Goal: Transaction & Acquisition: Book appointment/travel/reservation

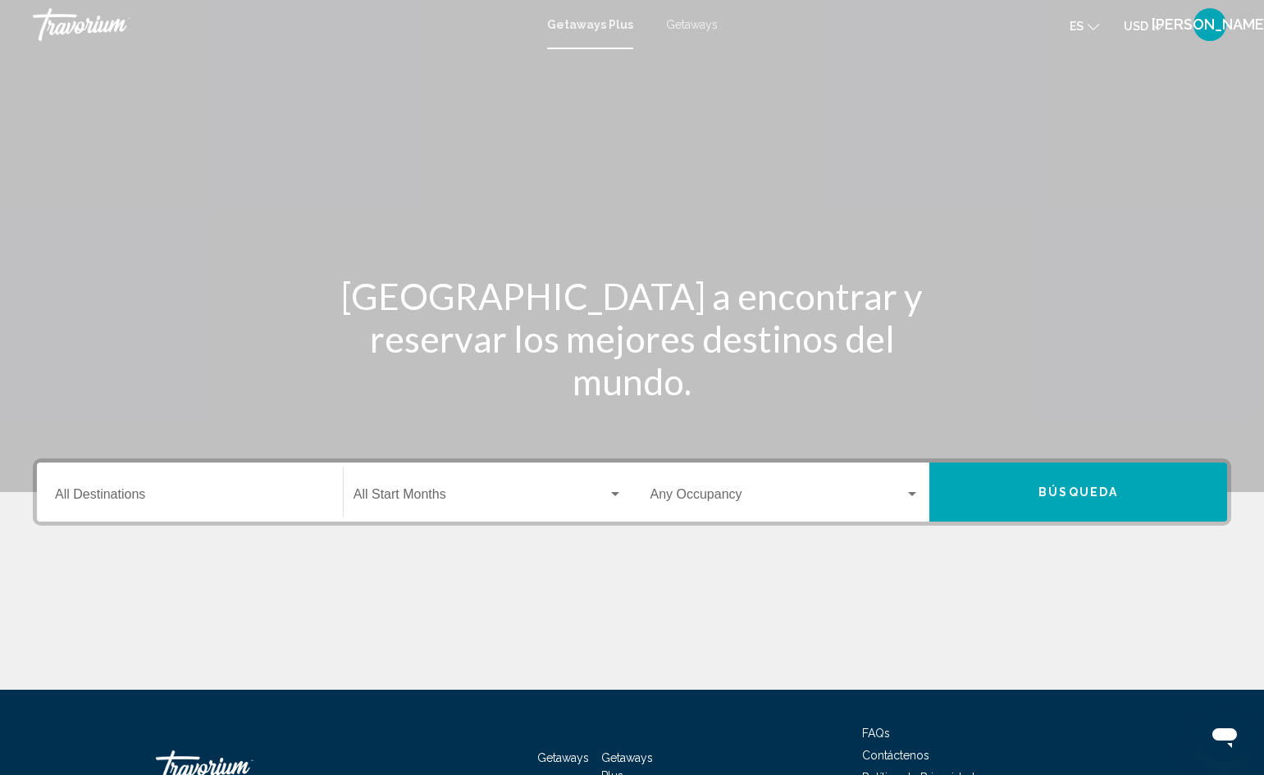
click at [123, 492] on input "Destination All Destinations" at bounding box center [190, 498] width 270 height 15
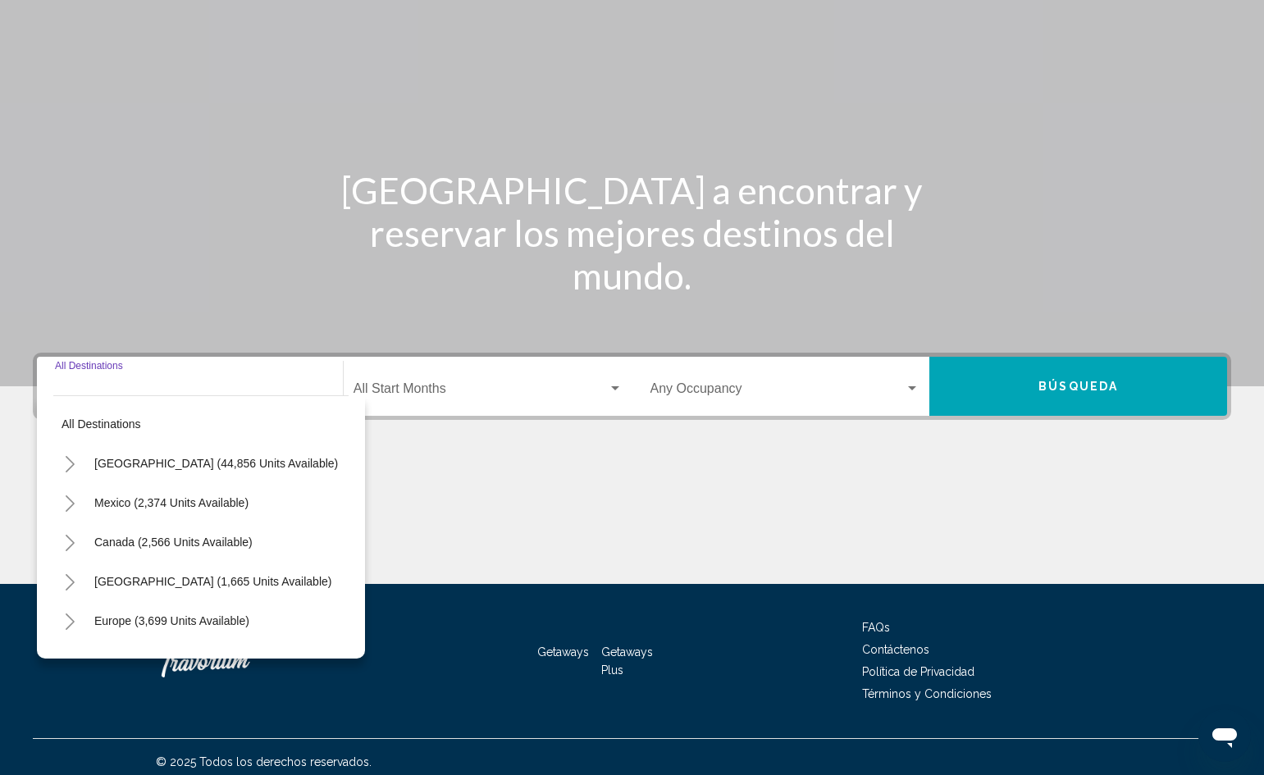
scroll to position [116, 0]
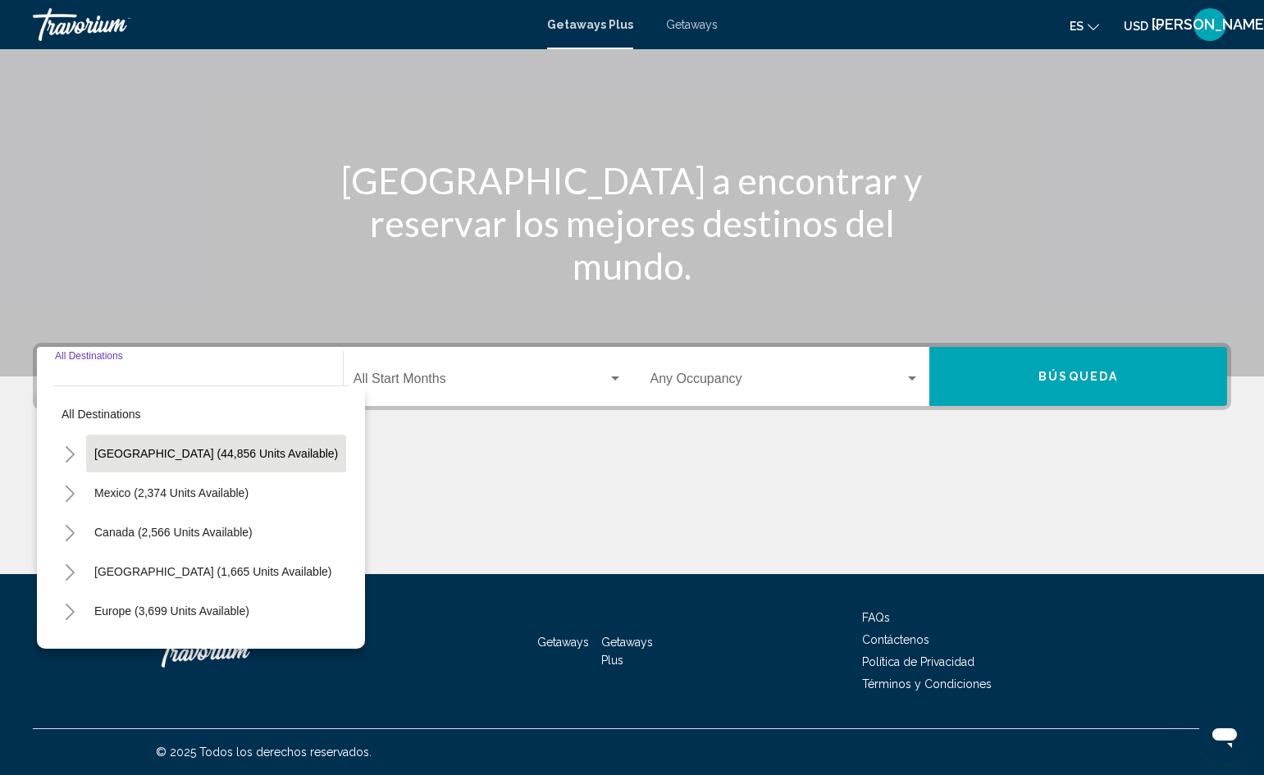
click at [142, 455] on span "[GEOGRAPHIC_DATA] (44,856 units available)" at bounding box center [216, 453] width 244 height 13
type input "**********"
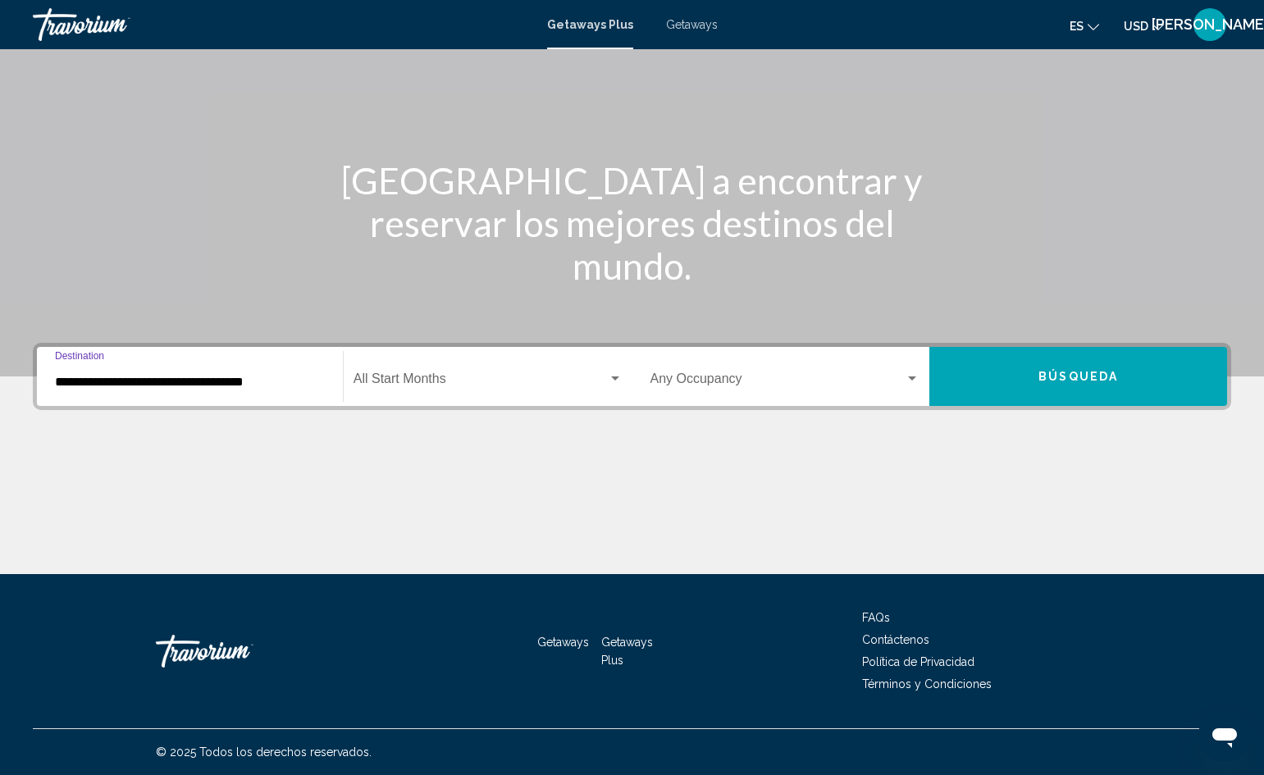
click at [432, 380] on span "Search widget" at bounding box center [481, 382] width 254 height 15
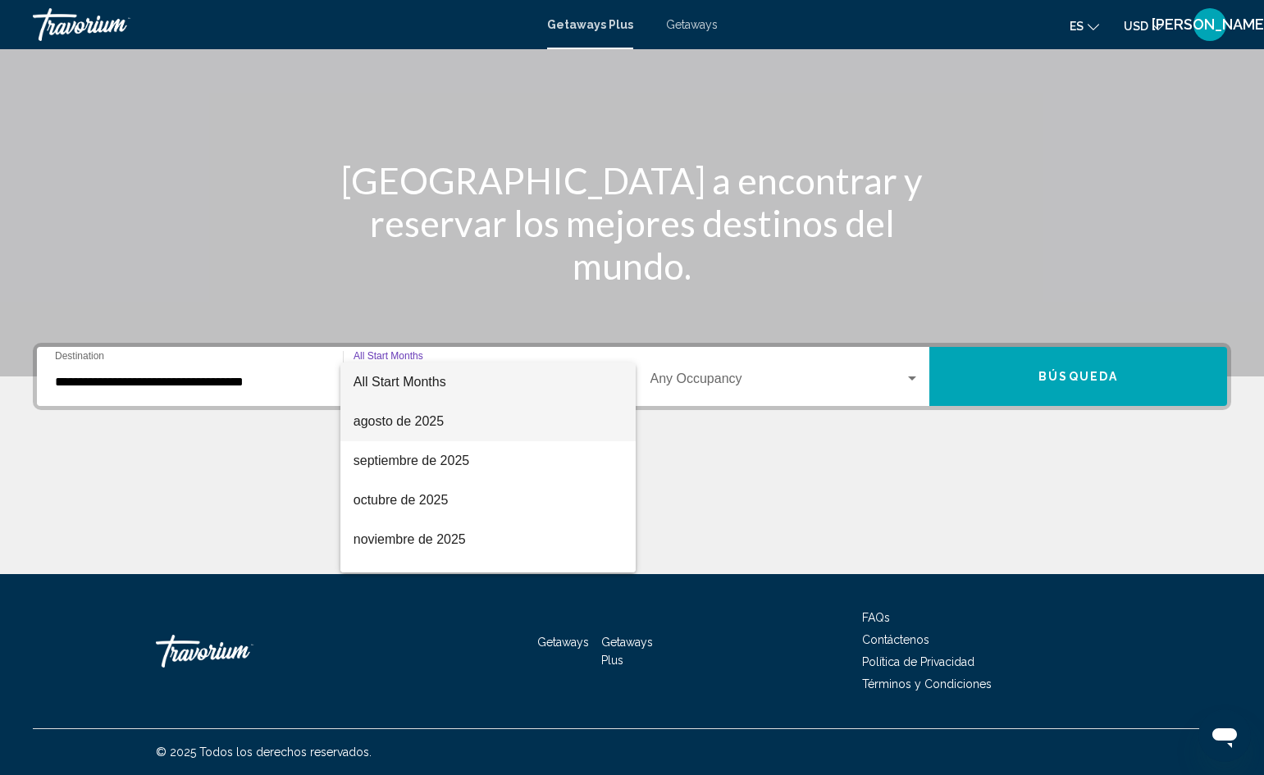
click at [397, 423] on span "agosto de 2025" at bounding box center [488, 421] width 269 height 39
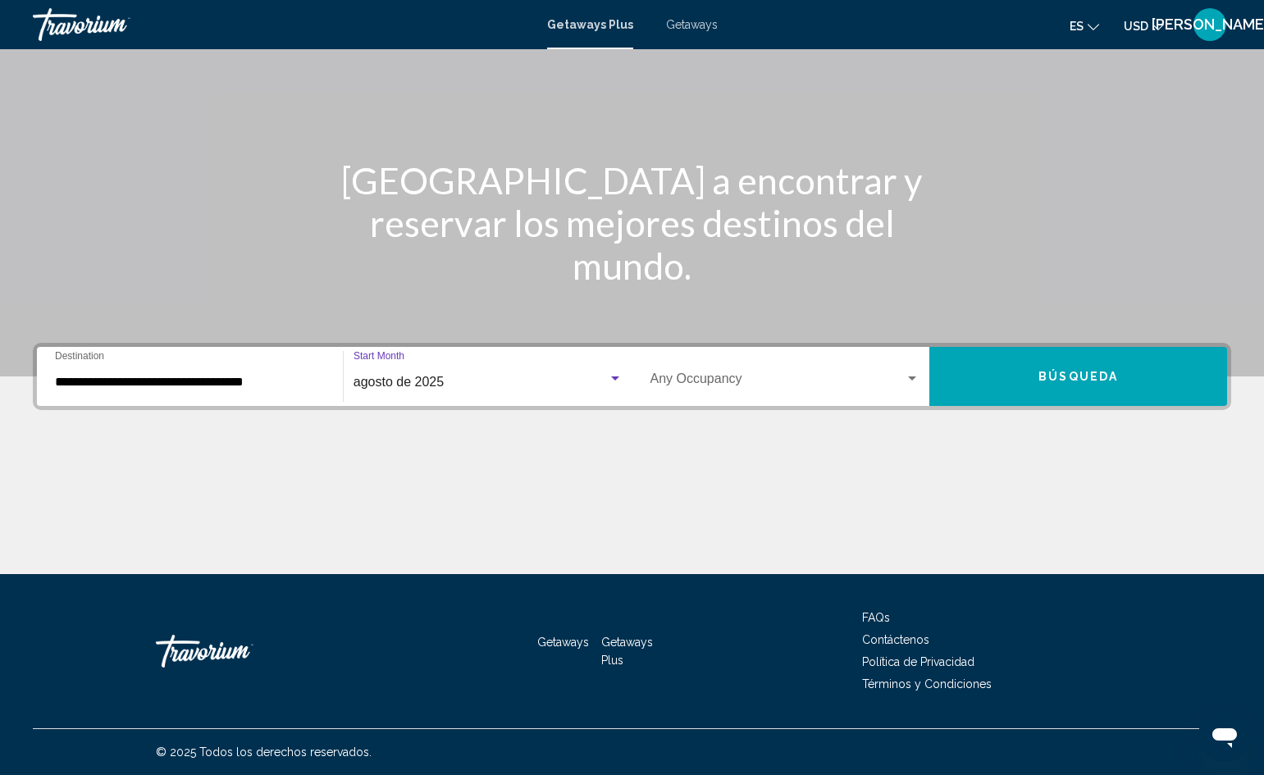
click at [848, 368] on div "Occupancy Any Occupancy" at bounding box center [786, 377] width 270 height 52
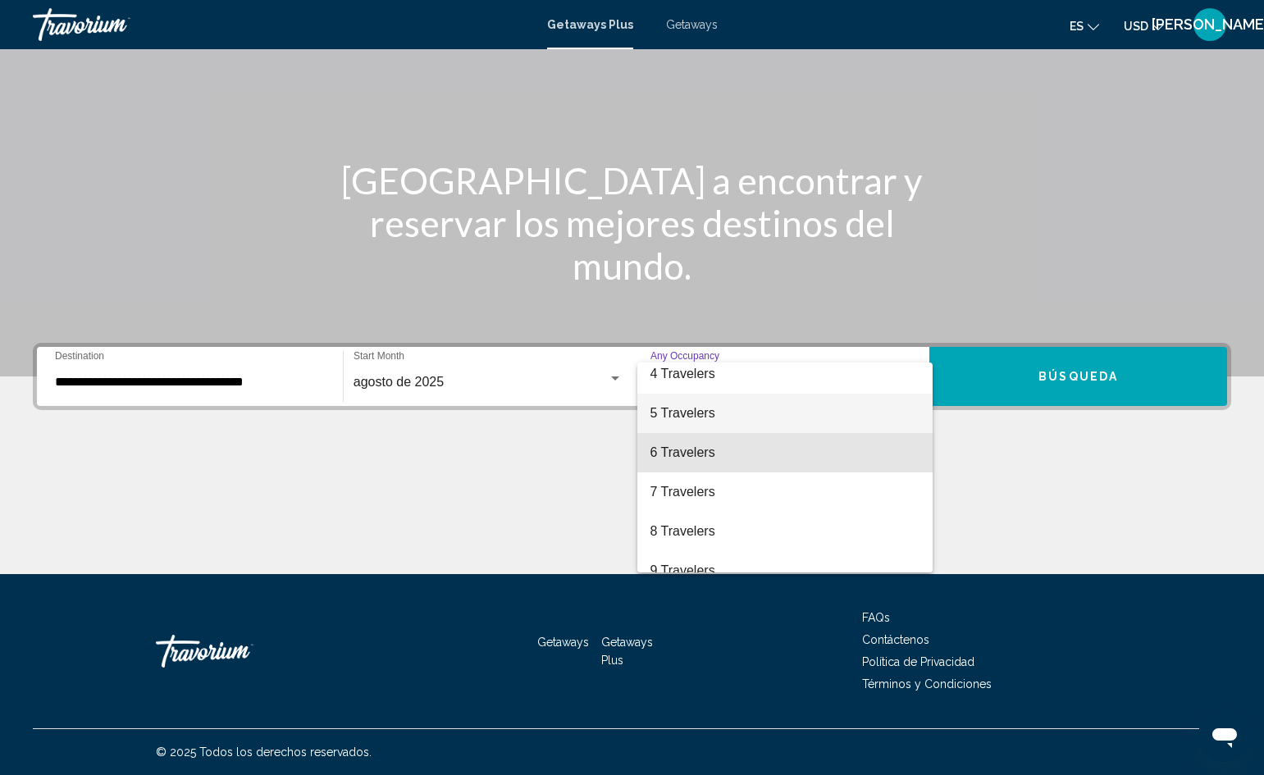
scroll to position [129, 0]
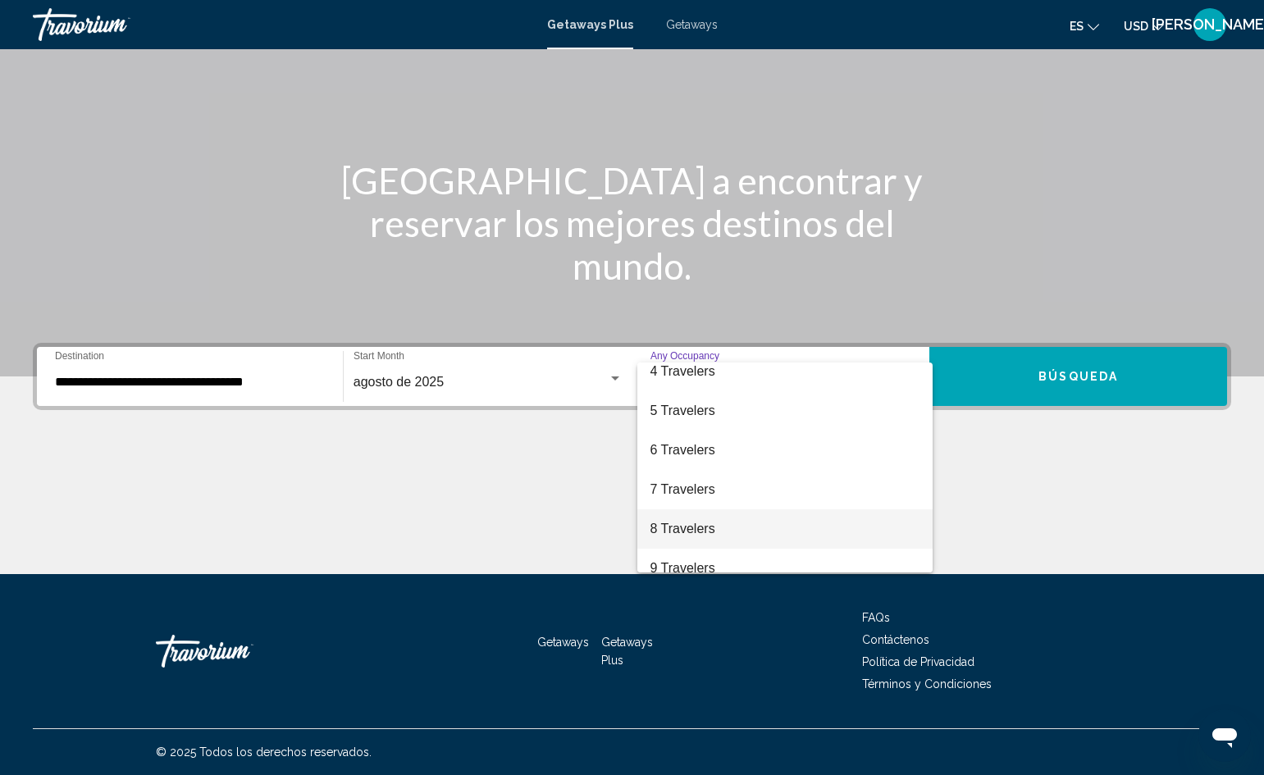
click at [692, 532] on span "8 Travelers" at bounding box center [786, 528] width 270 height 39
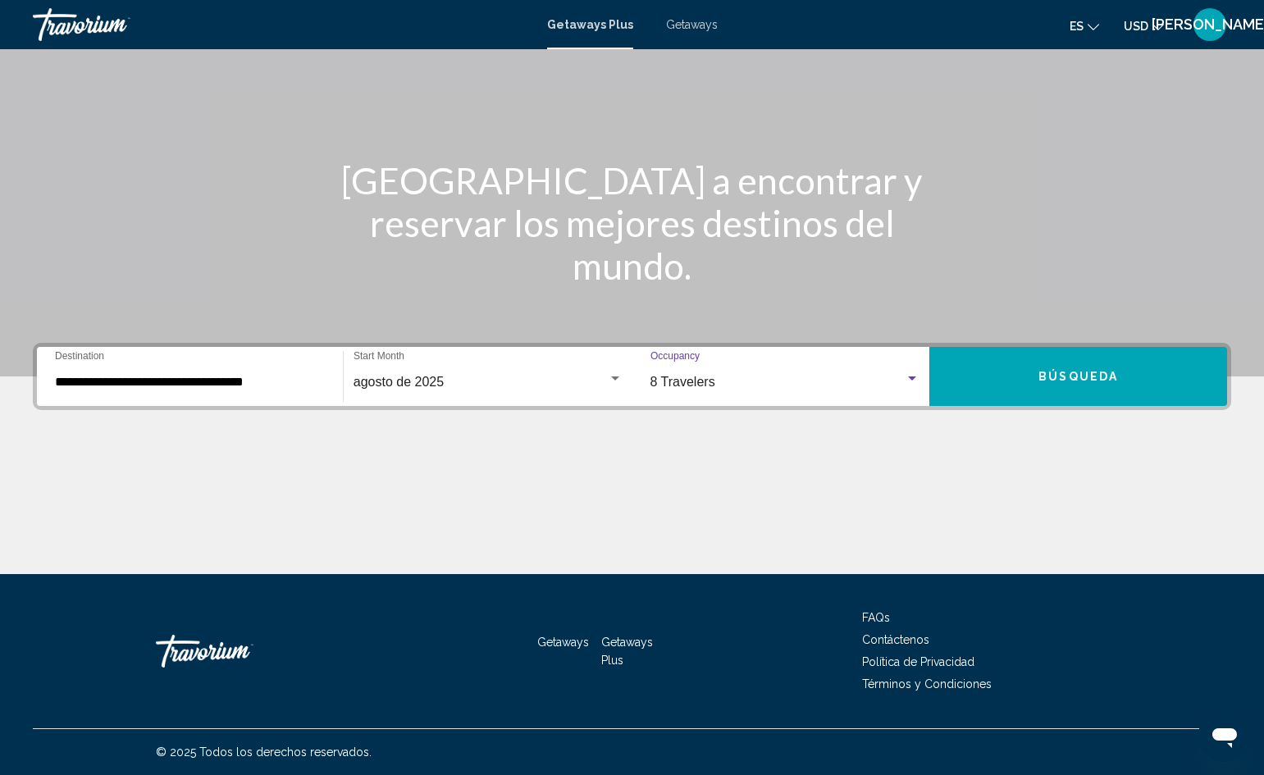
click at [1047, 368] on button "Búsqueda" at bounding box center [1079, 376] width 298 height 59
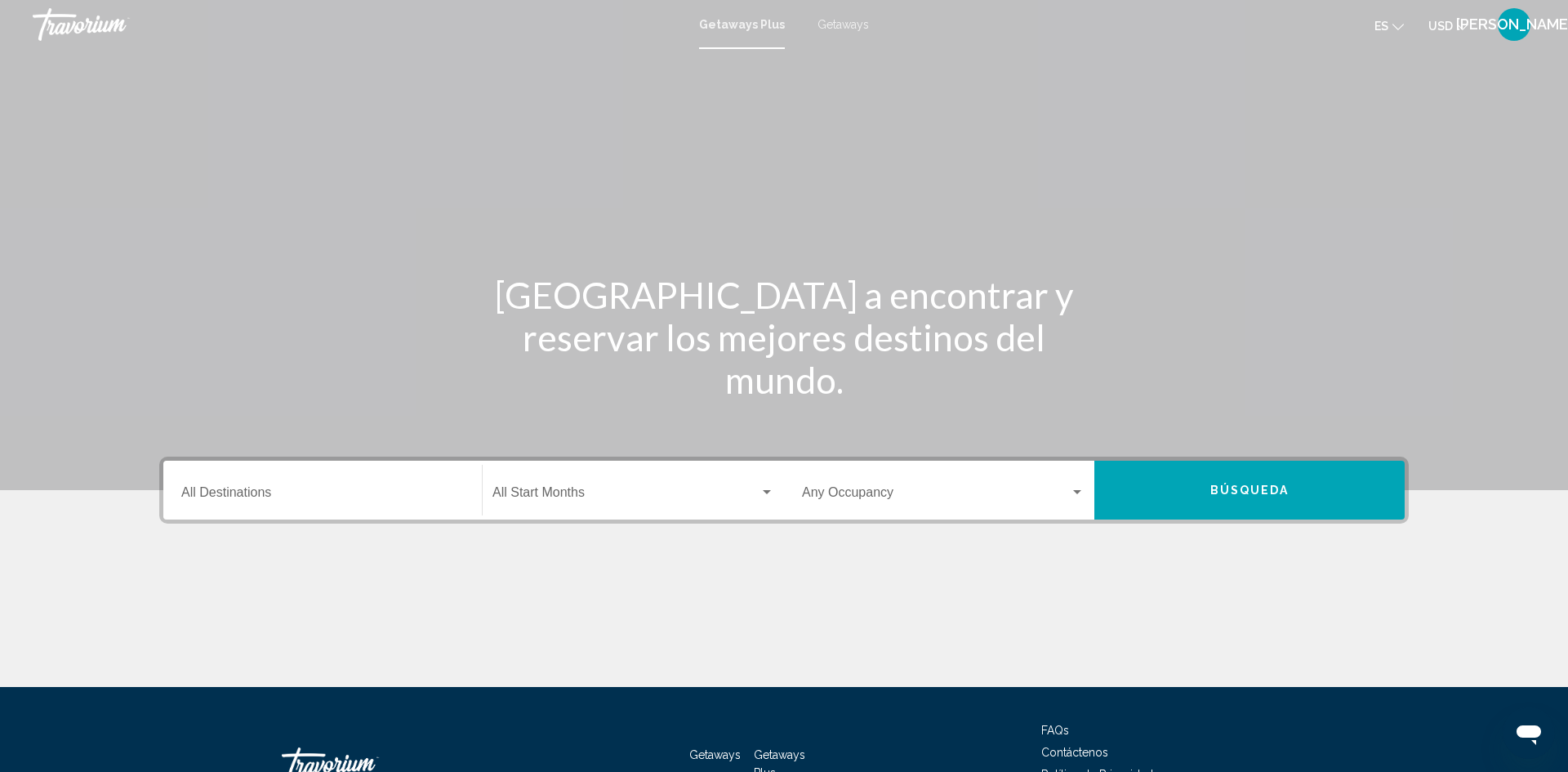
click at [247, 494] on input "Destination All Destinations" at bounding box center [323, 496] width 283 height 15
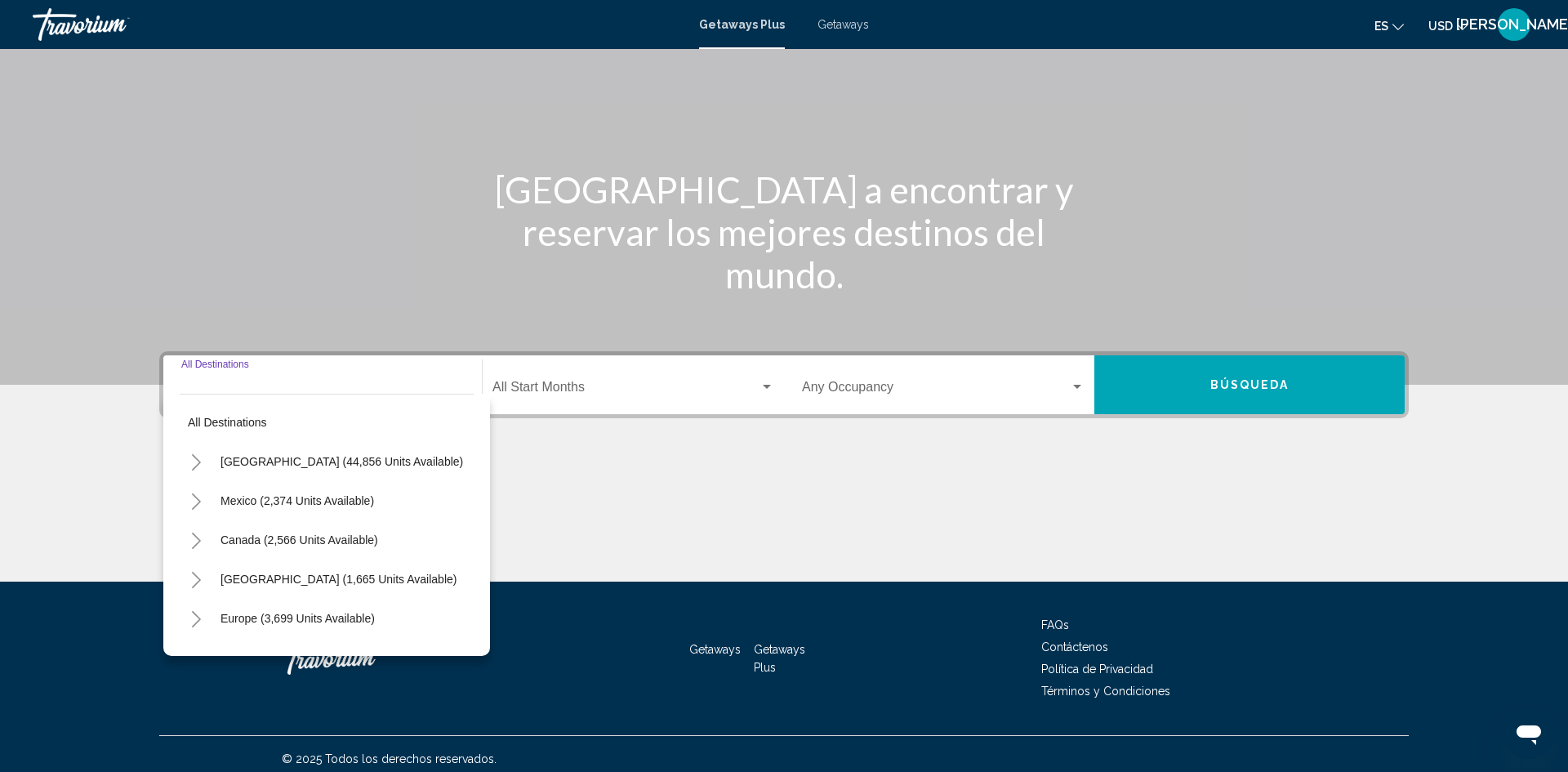
scroll to position [116, 0]
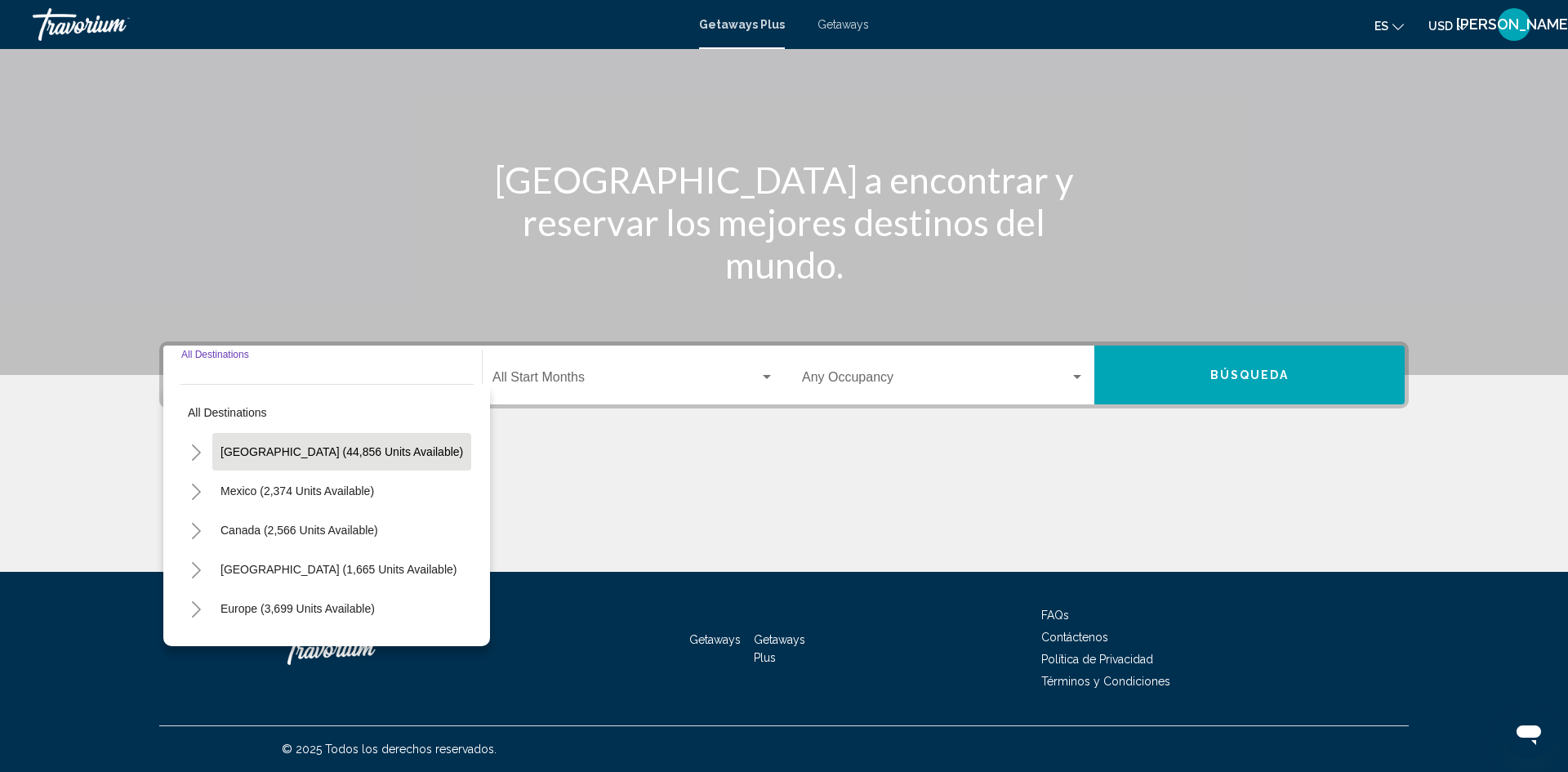
click at [261, 453] on span "[GEOGRAPHIC_DATA] (44,856 units available)" at bounding box center [342, 451] width 243 height 13
type input "**********"
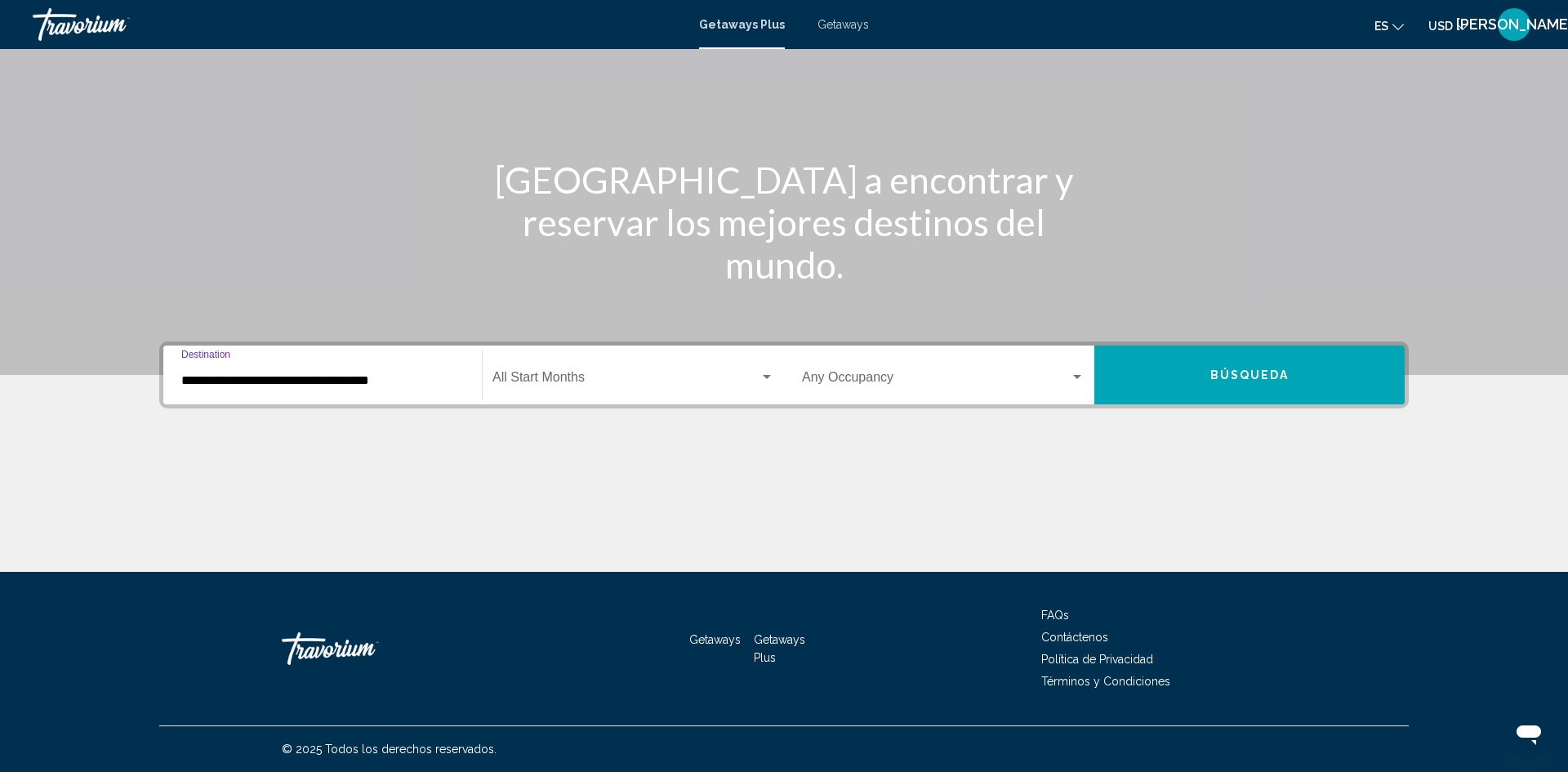
click at [544, 375] on span "Search widget" at bounding box center [626, 381] width 267 height 15
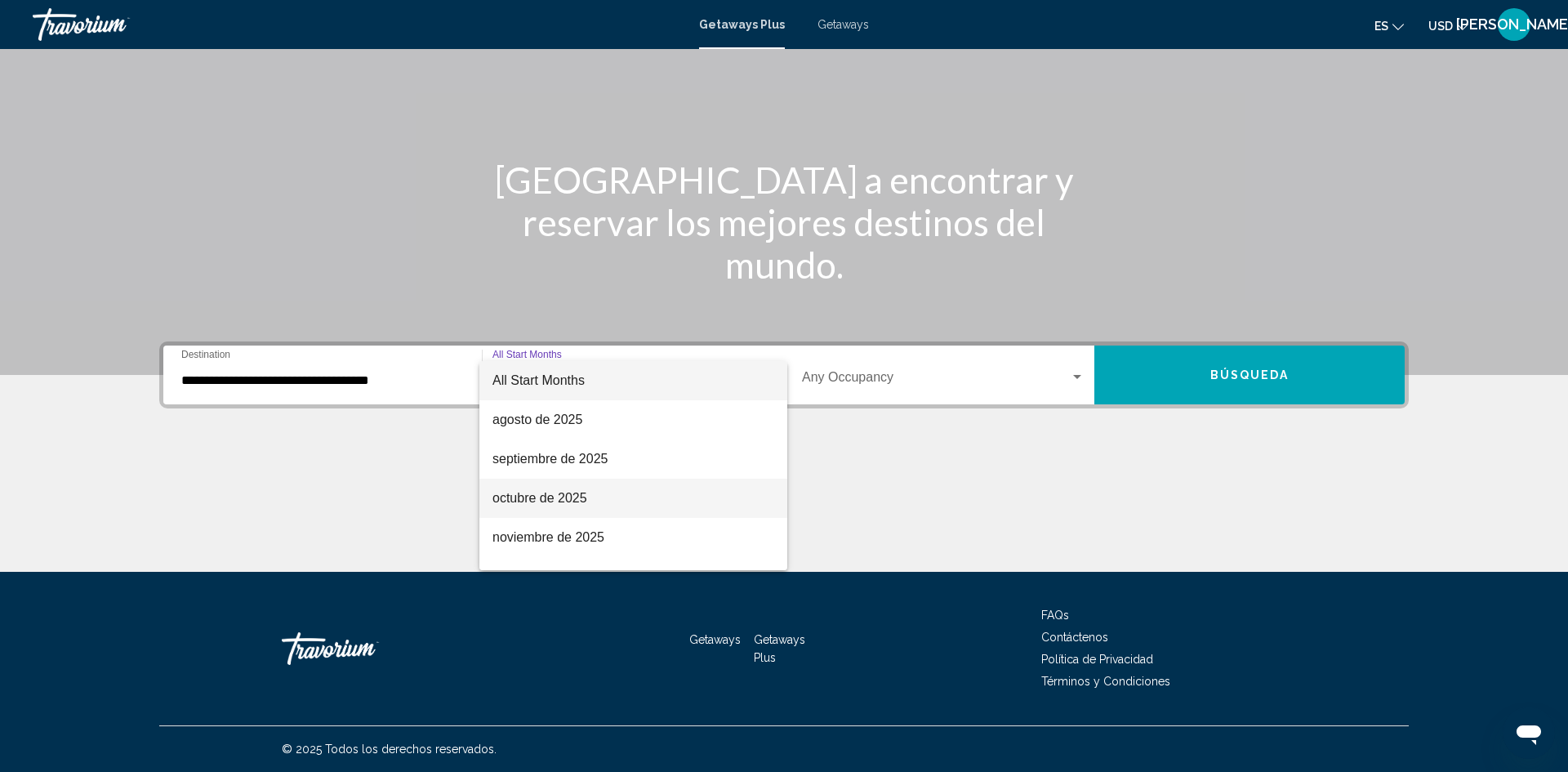
click at [545, 496] on span "octubre de 2025" at bounding box center [633, 498] width 282 height 39
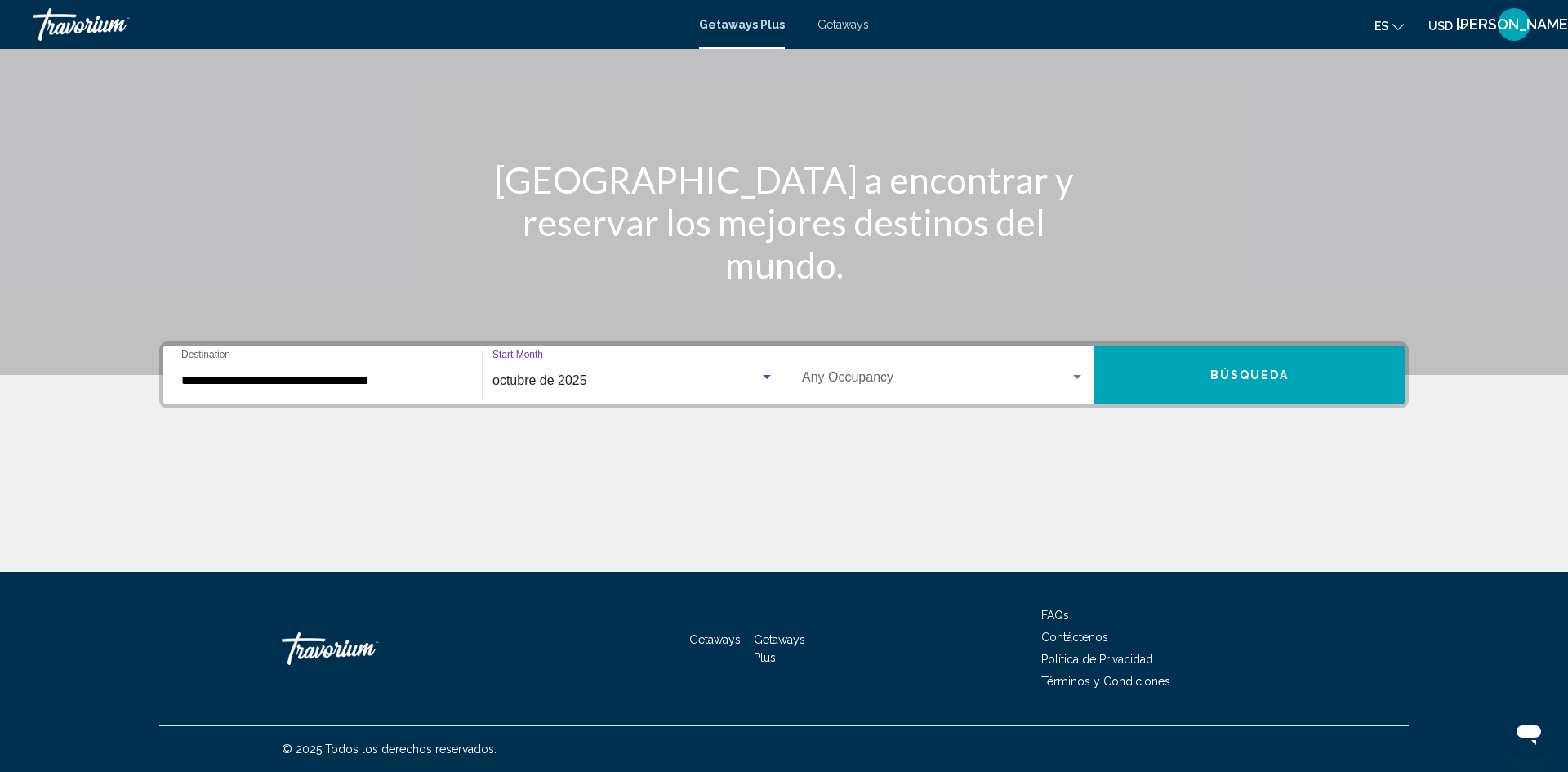
click at [1080, 376] on div "Search widget" at bounding box center [1077, 378] width 8 height 4
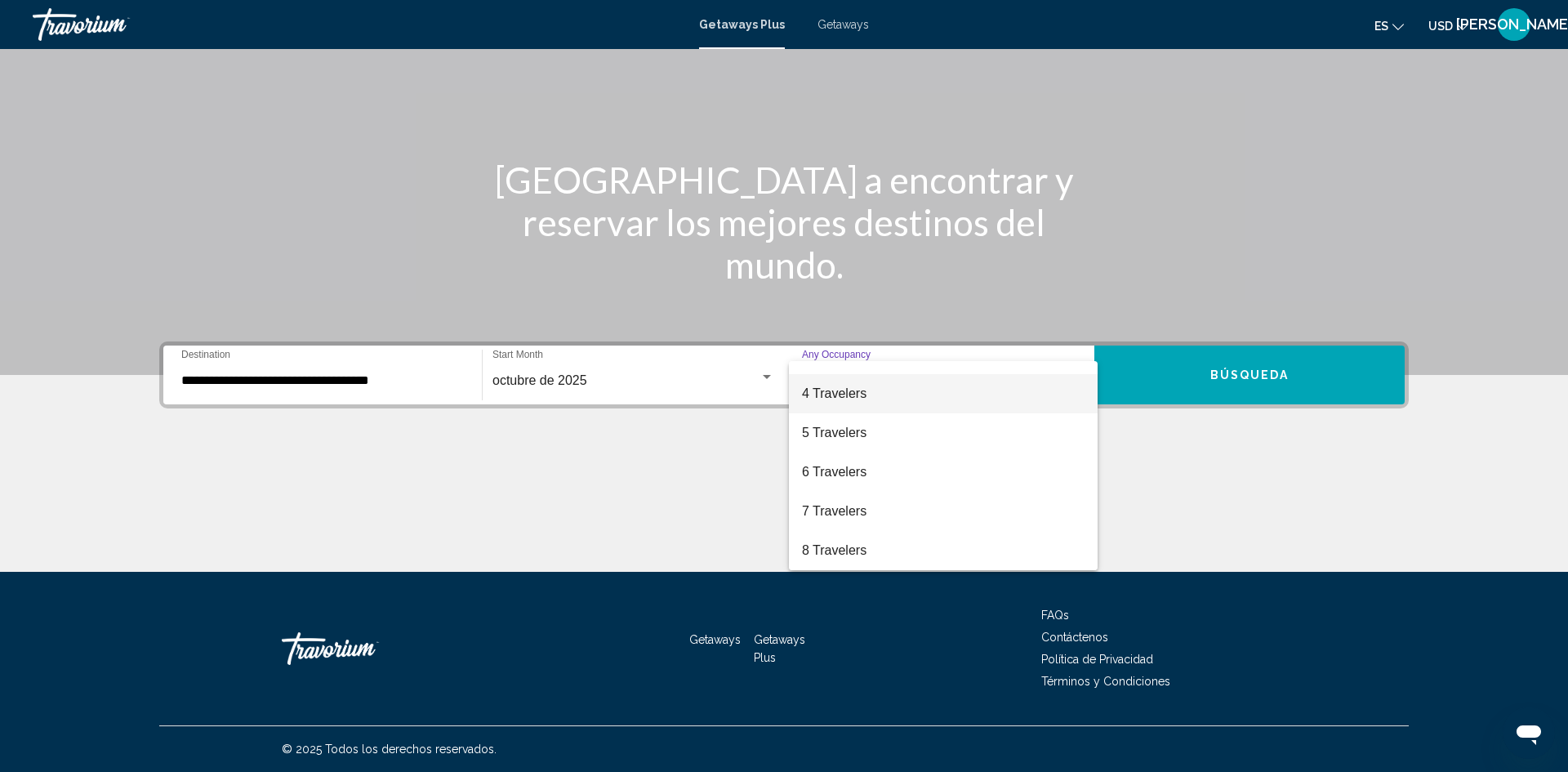
scroll to position [106, 0]
click at [846, 556] on span "8 Travelers" at bounding box center [944, 549] width 283 height 39
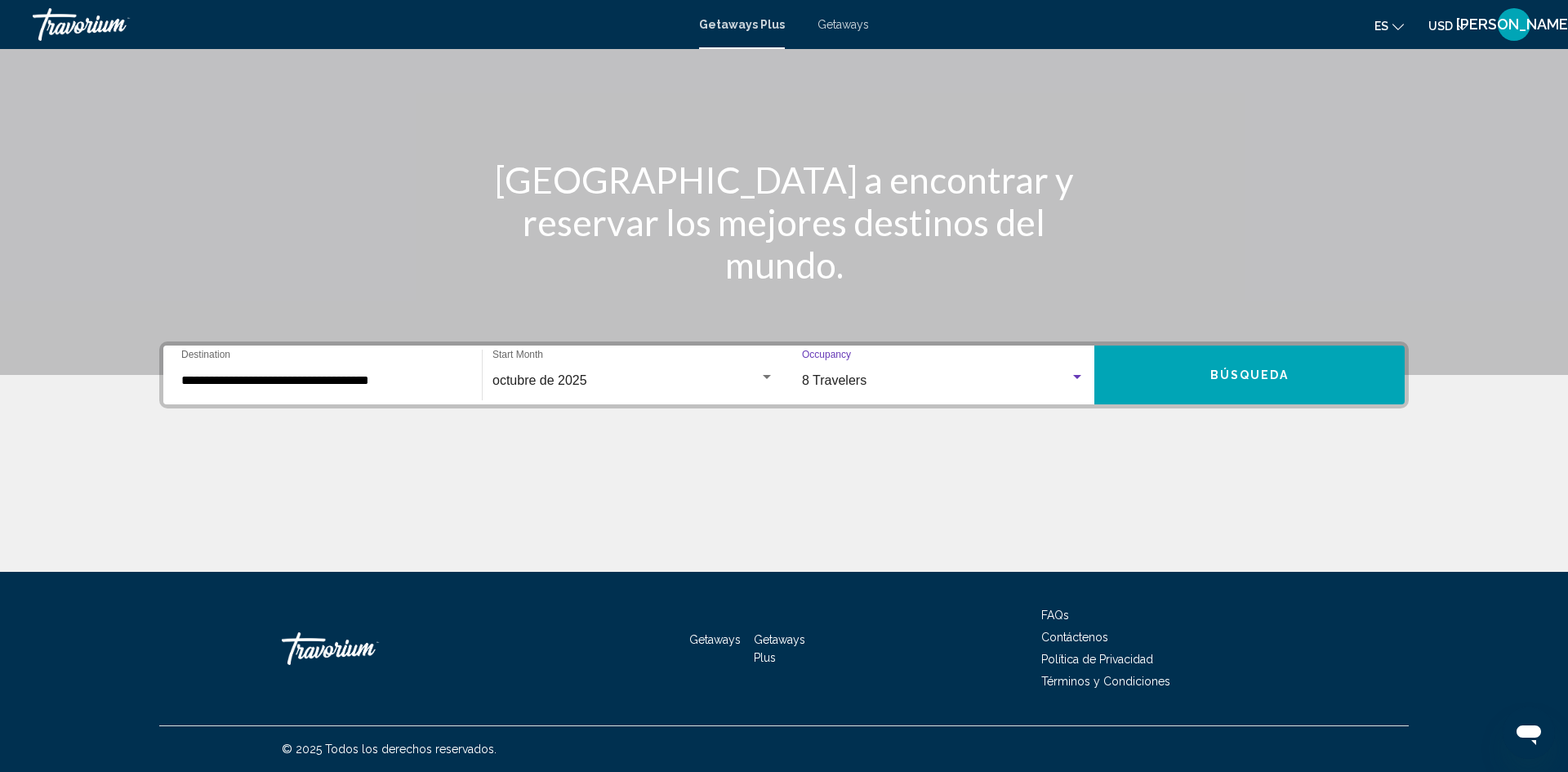
click at [1076, 380] on div "Search widget" at bounding box center [1077, 377] width 15 height 13
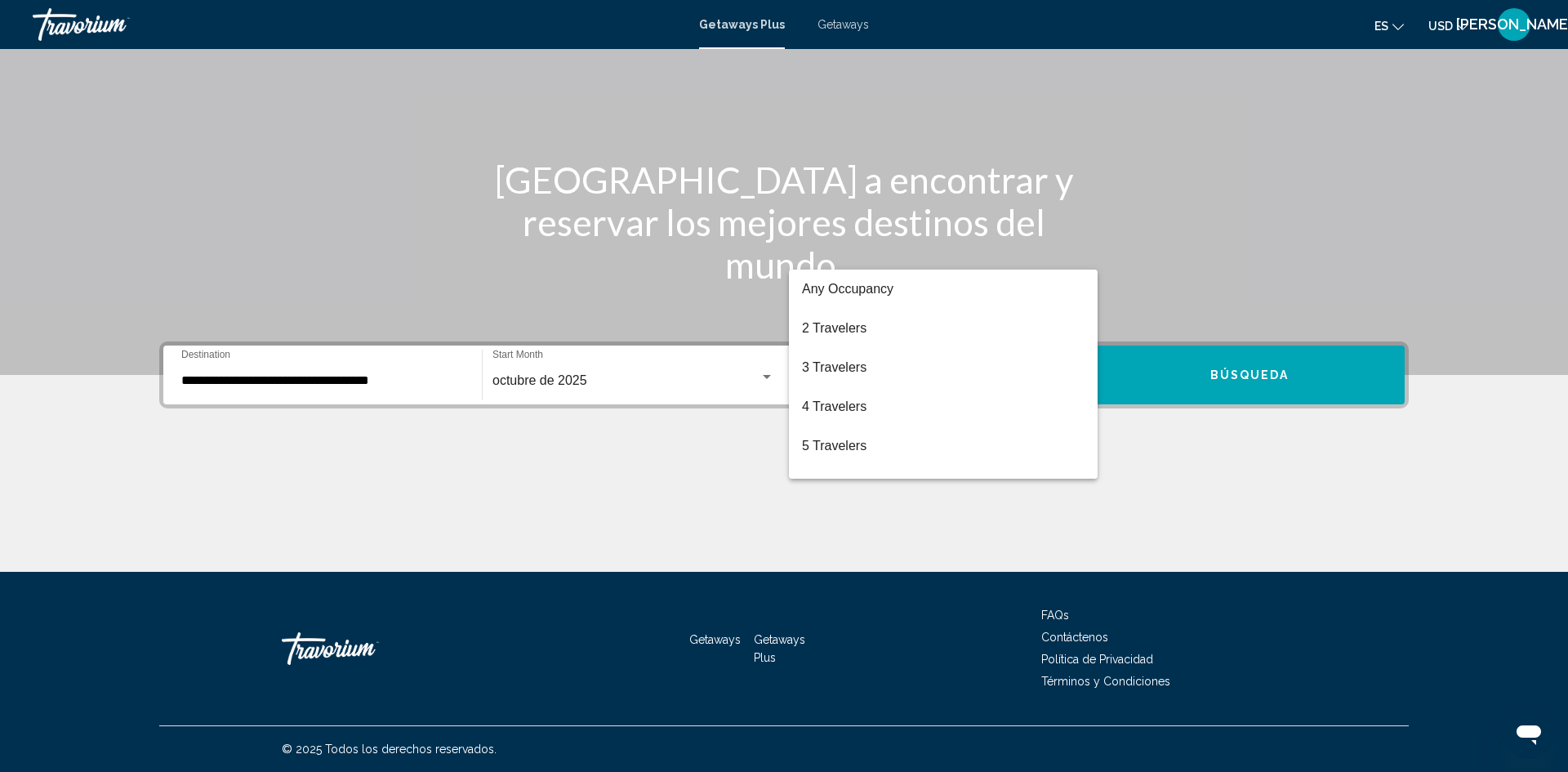
scroll to position [183, 0]
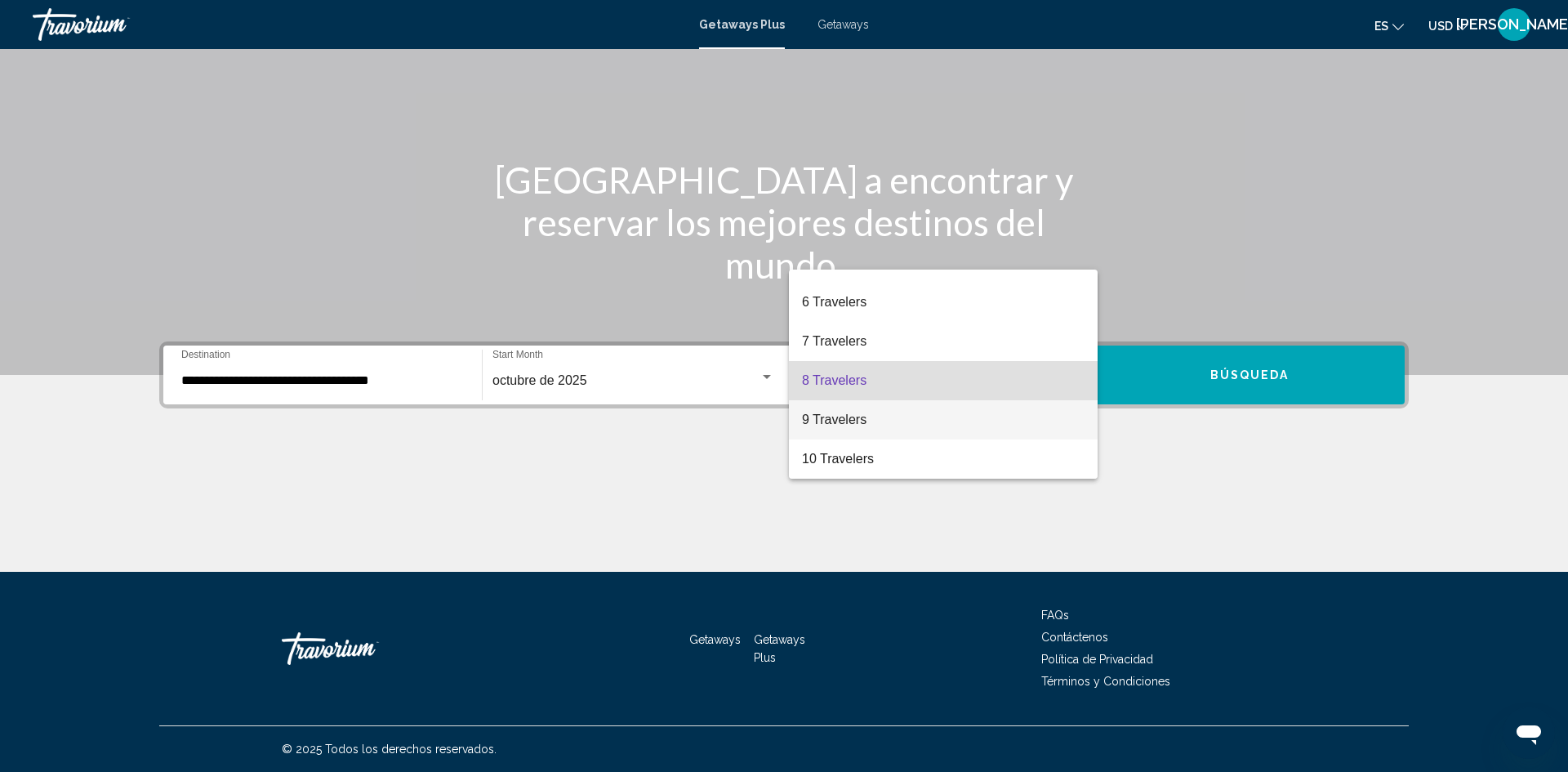
click at [1016, 421] on span "9 Travelers" at bounding box center [944, 419] width 283 height 39
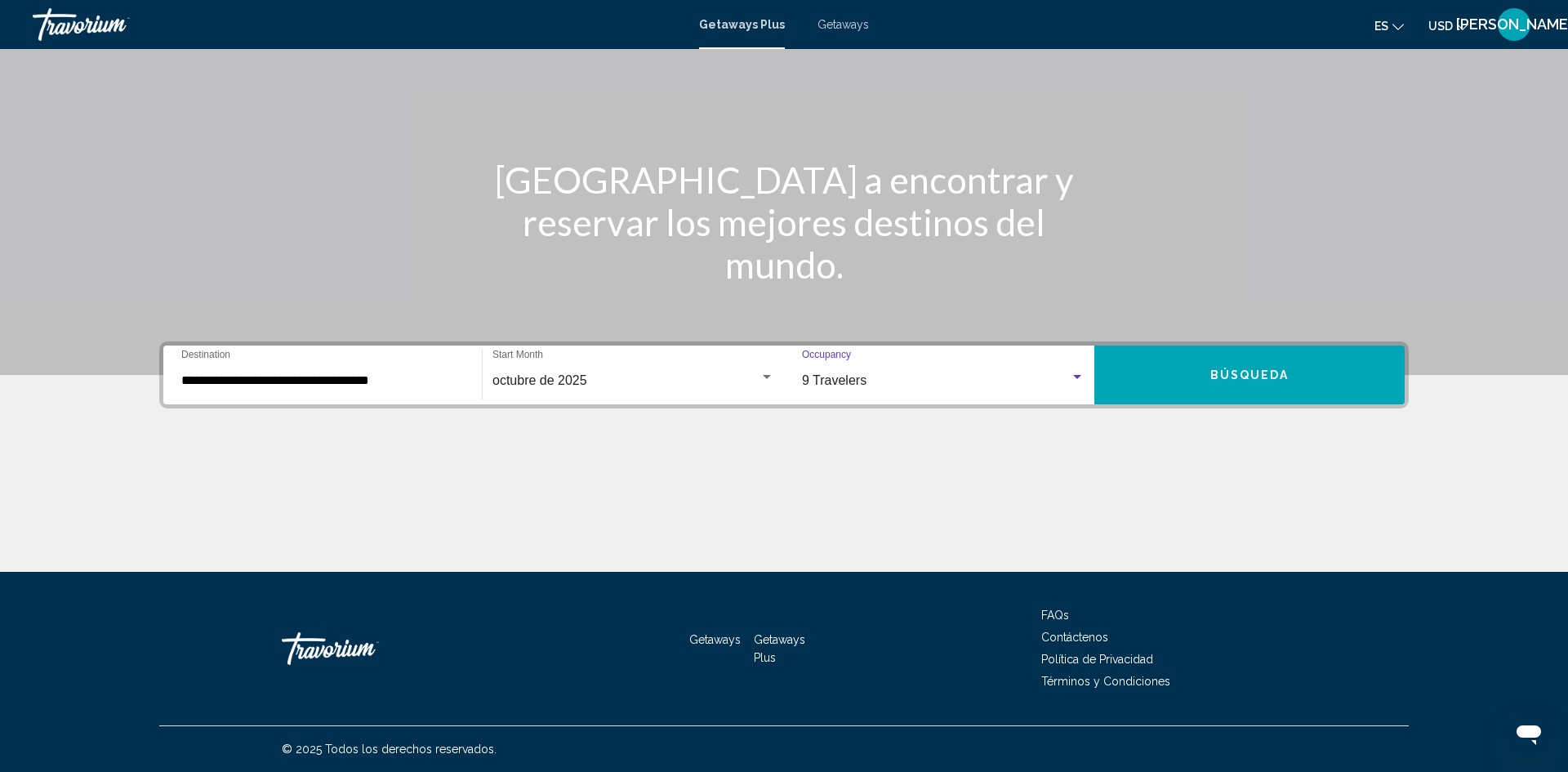
click at [1078, 376] on div "Search widget" at bounding box center [1077, 378] width 8 height 4
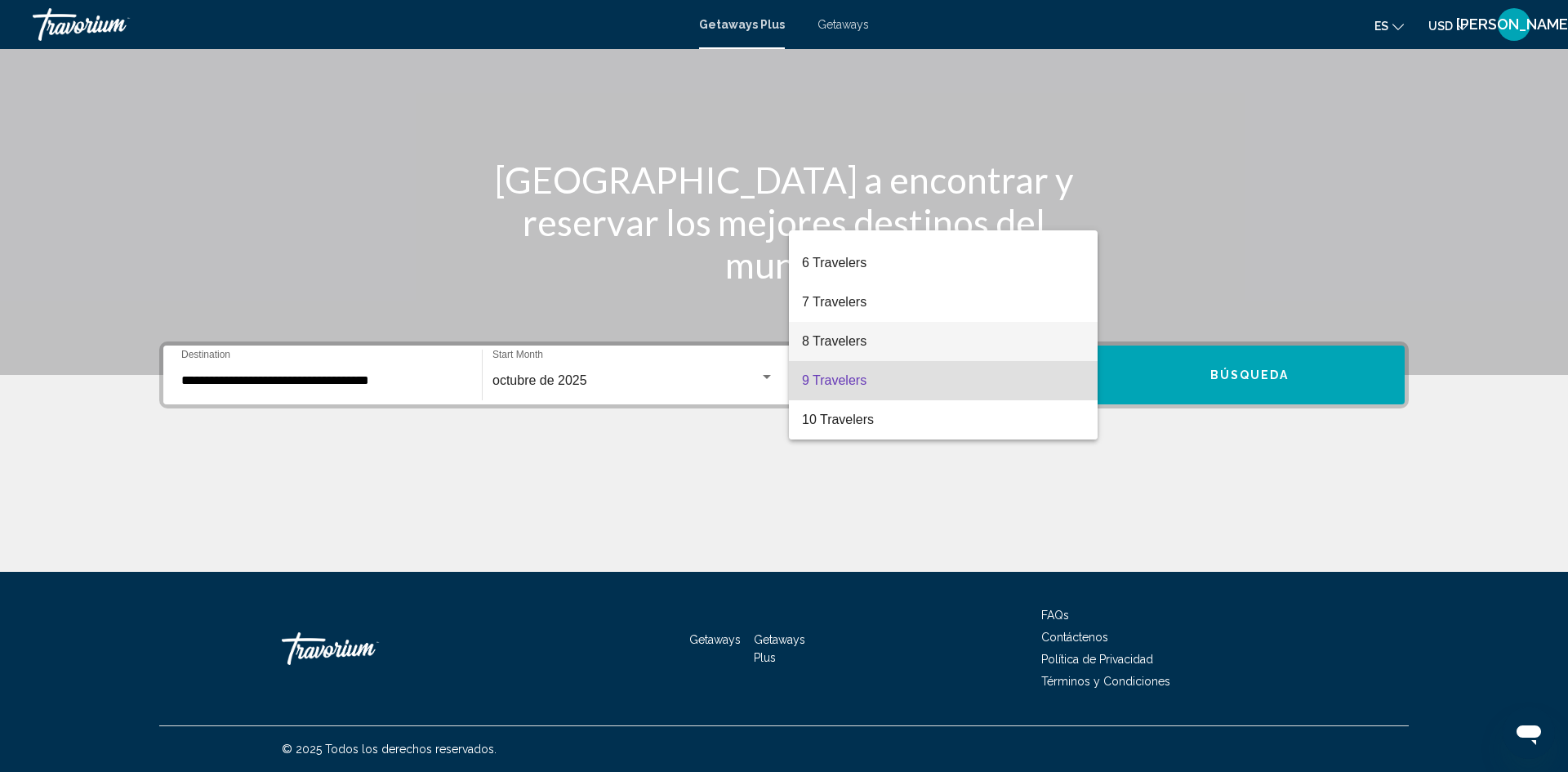
click at [976, 347] on span "8 Travelers" at bounding box center [944, 341] width 283 height 39
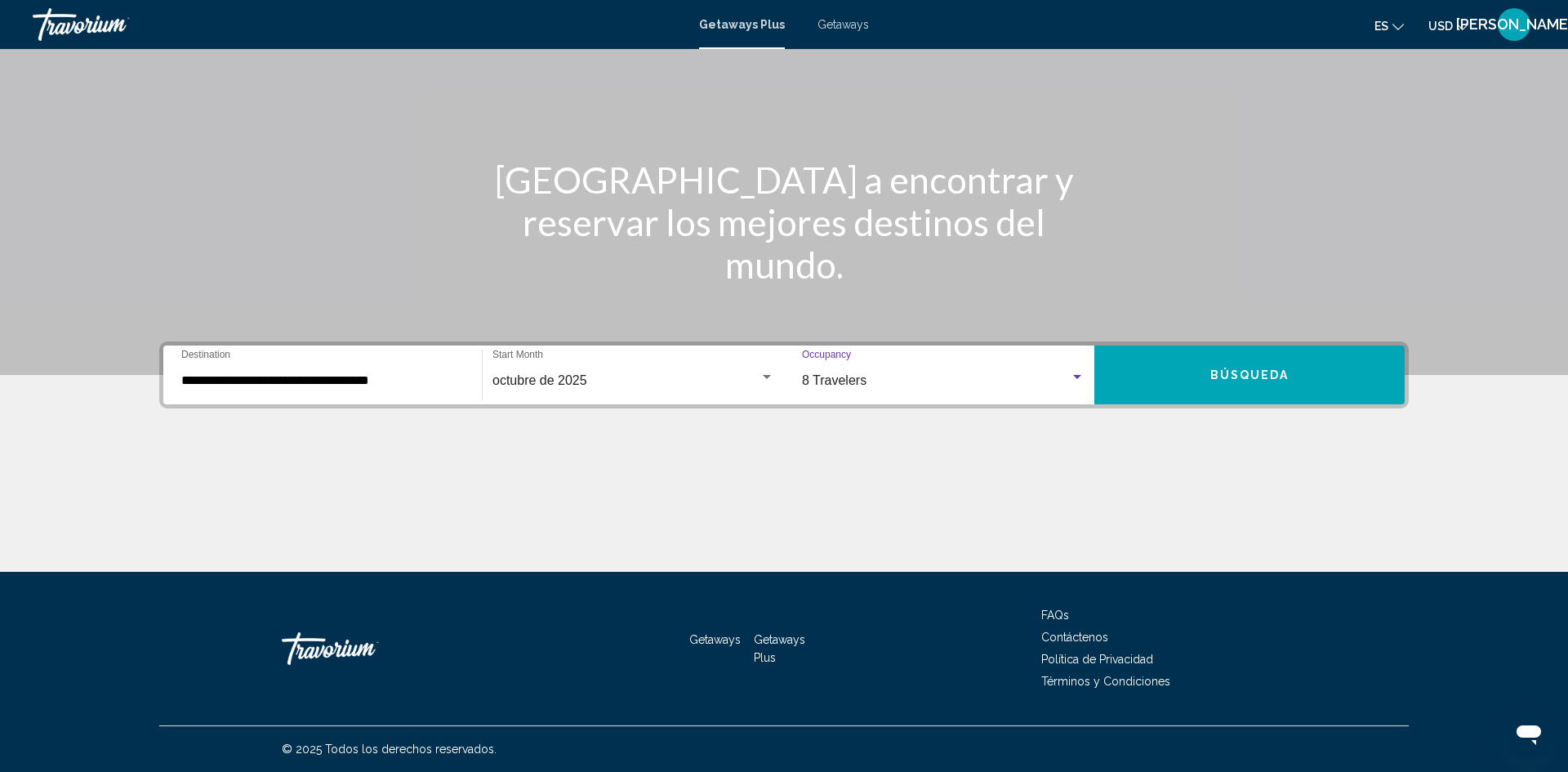
click at [1200, 384] on button "Búsqueda" at bounding box center [1249, 375] width 311 height 59
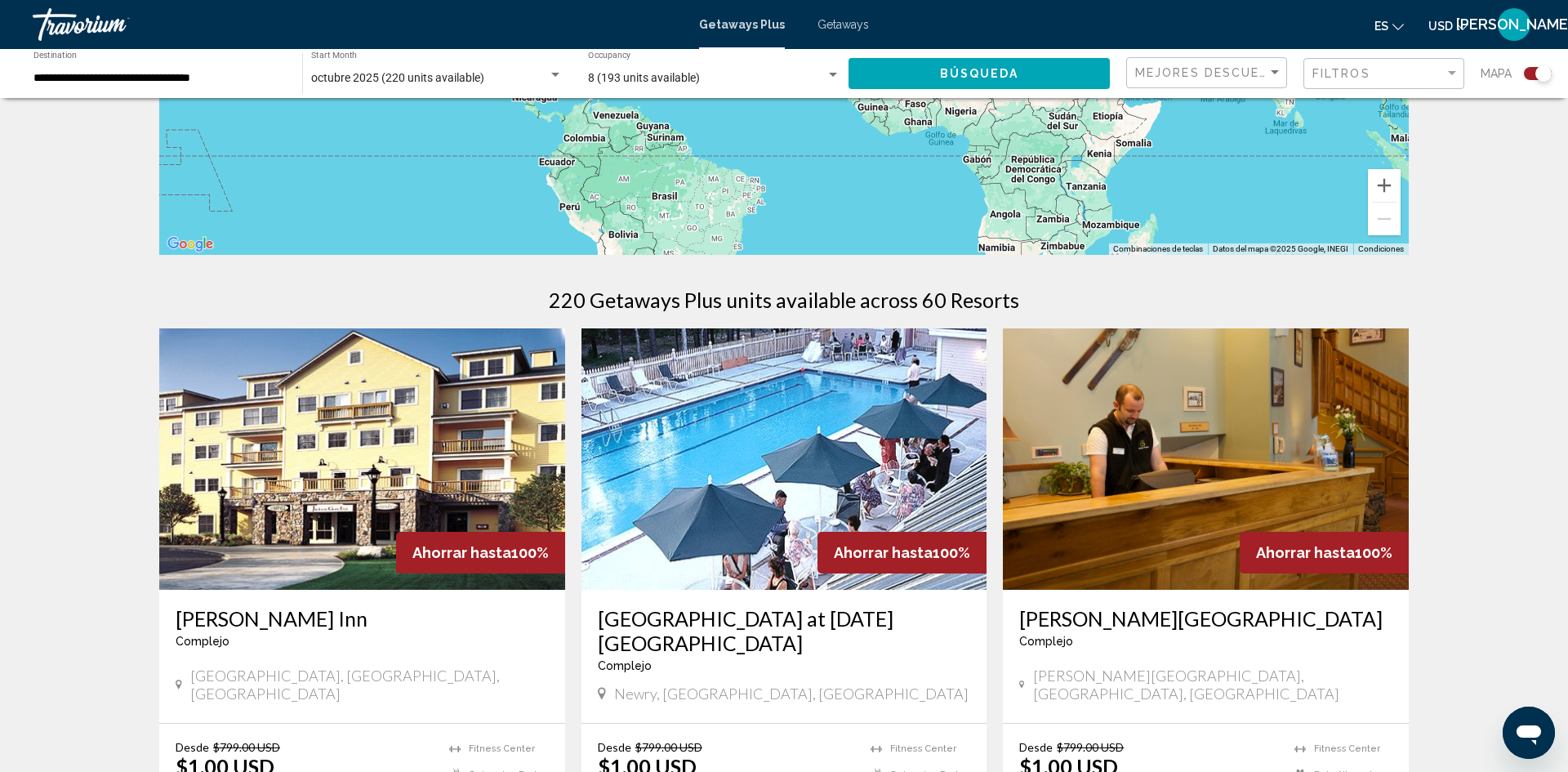
scroll to position [358, 0]
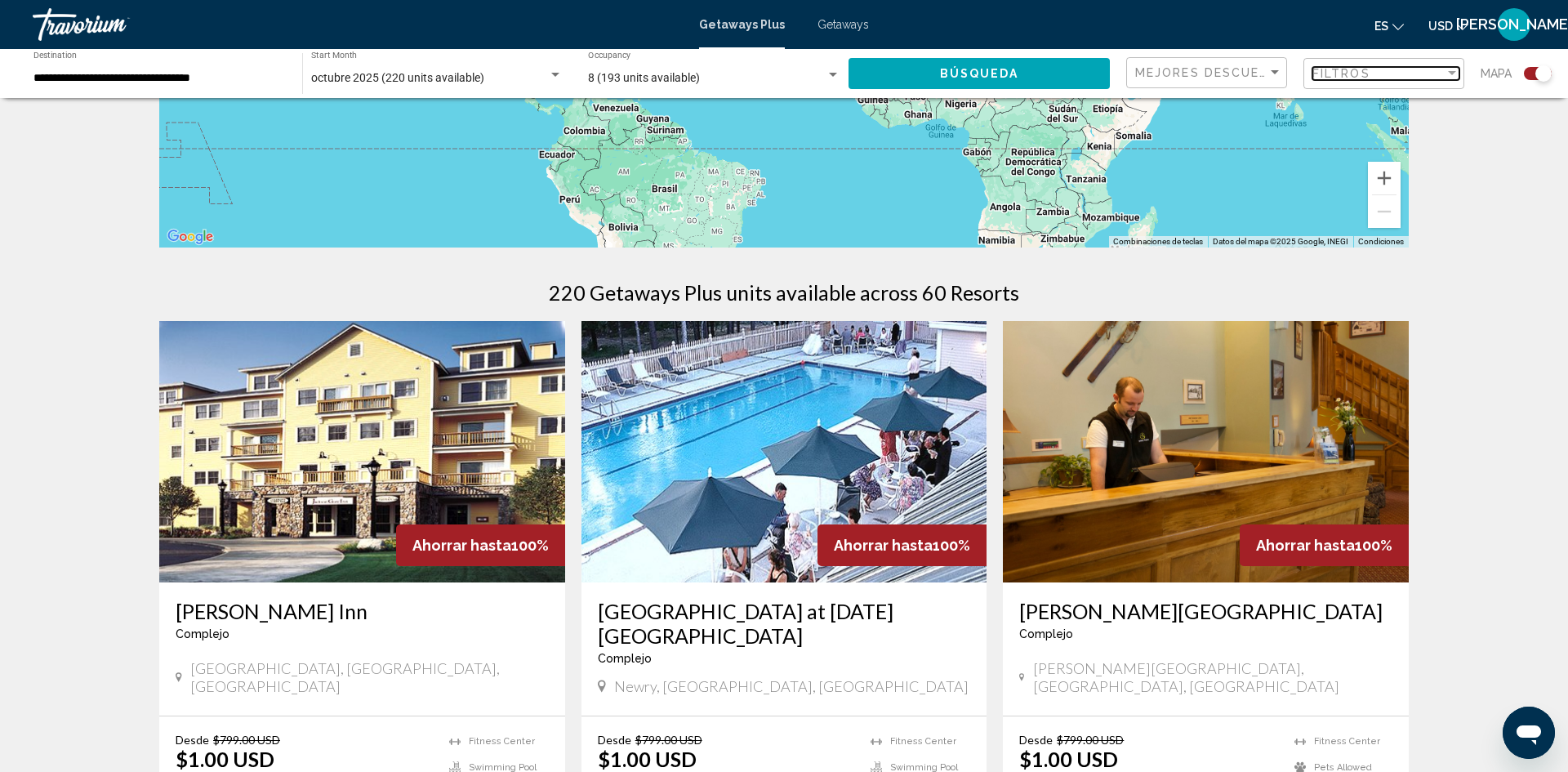
click at [1452, 72] on div "Filter" at bounding box center [1453, 73] width 8 height 4
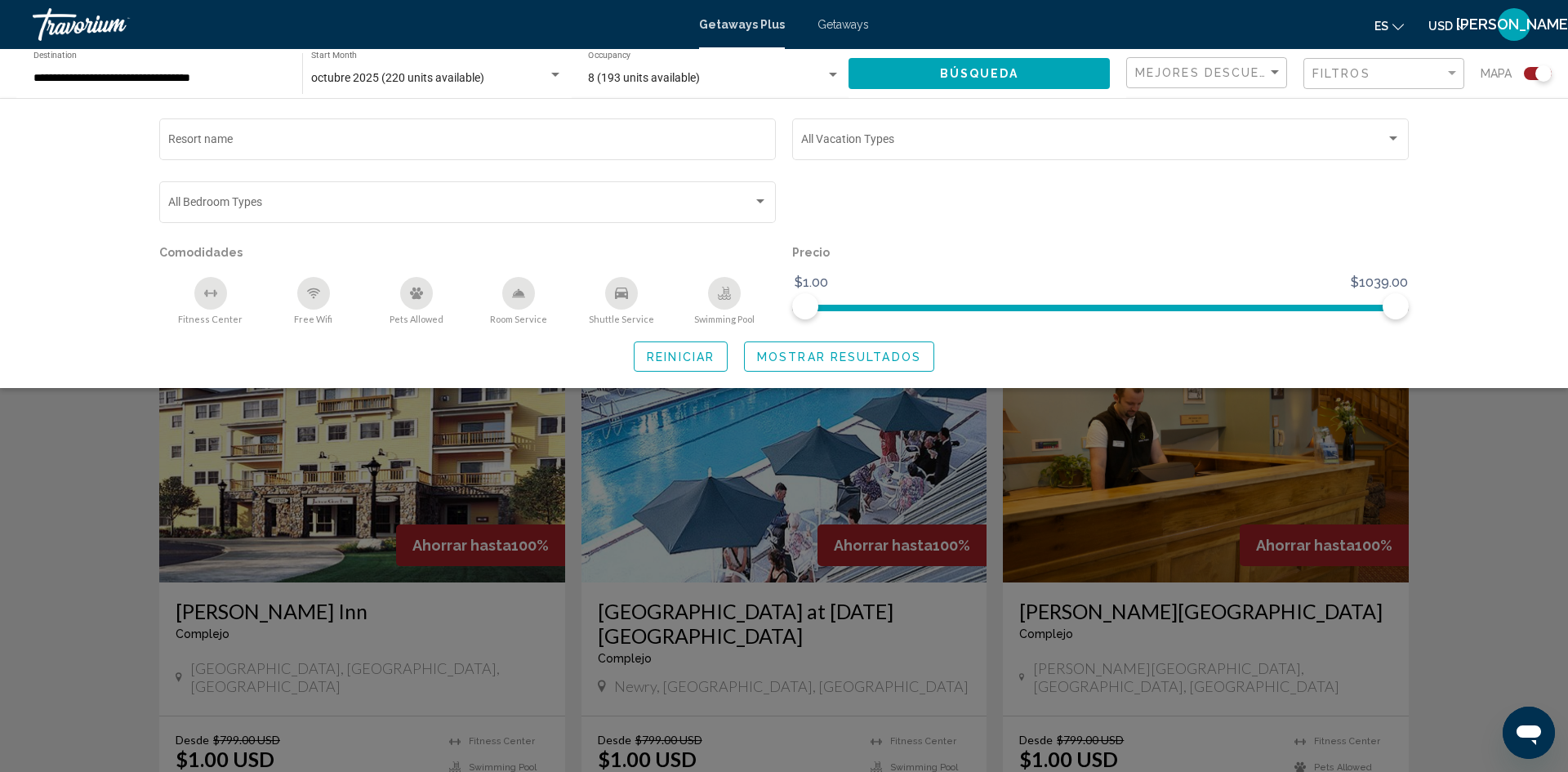
click at [1100, 186] on div "Search widget" at bounding box center [1101, 209] width 633 height 63
click at [1275, 72] on div "Sort by" at bounding box center [1275, 73] width 8 height 4
click at [1181, 236] on div at bounding box center [784, 386] width 1568 height 772
click at [1018, 212] on div "Search widget" at bounding box center [1101, 209] width 633 height 63
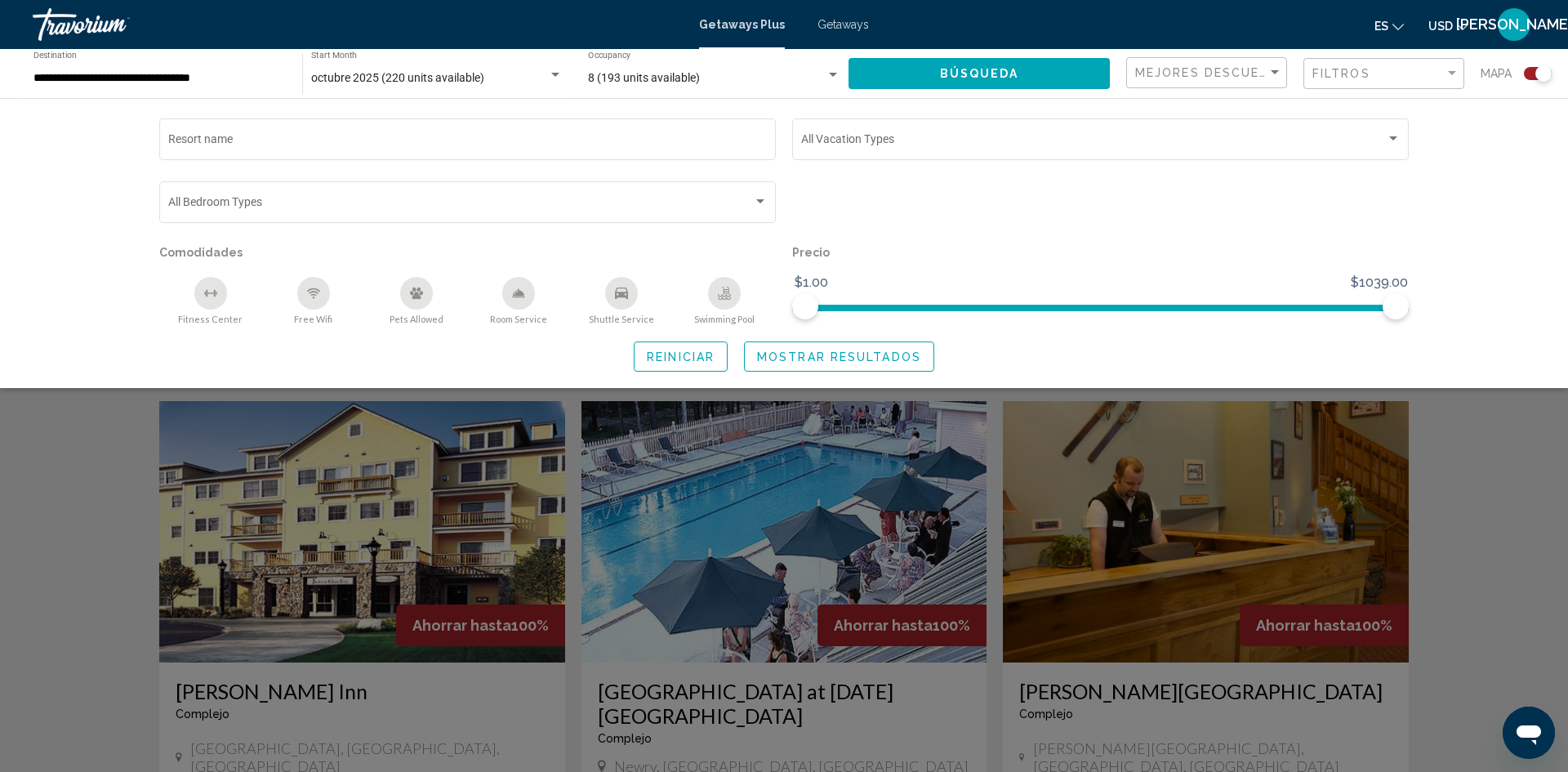
scroll to position [276, 0]
click at [1277, 69] on div "Sort by" at bounding box center [1274, 72] width 15 height 13
click at [1339, 71] on div at bounding box center [784, 386] width 1568 height 772
click at [1462, 234] on div "Resort name Vacation Types All Vacation Types Bedroom Types All Bedroom Types C…" at bounding box center [784, 242] width 1568 height 290
click at [1549, 521] on div "Search widget" at bounding box center [784, 508] width 1568 height 527
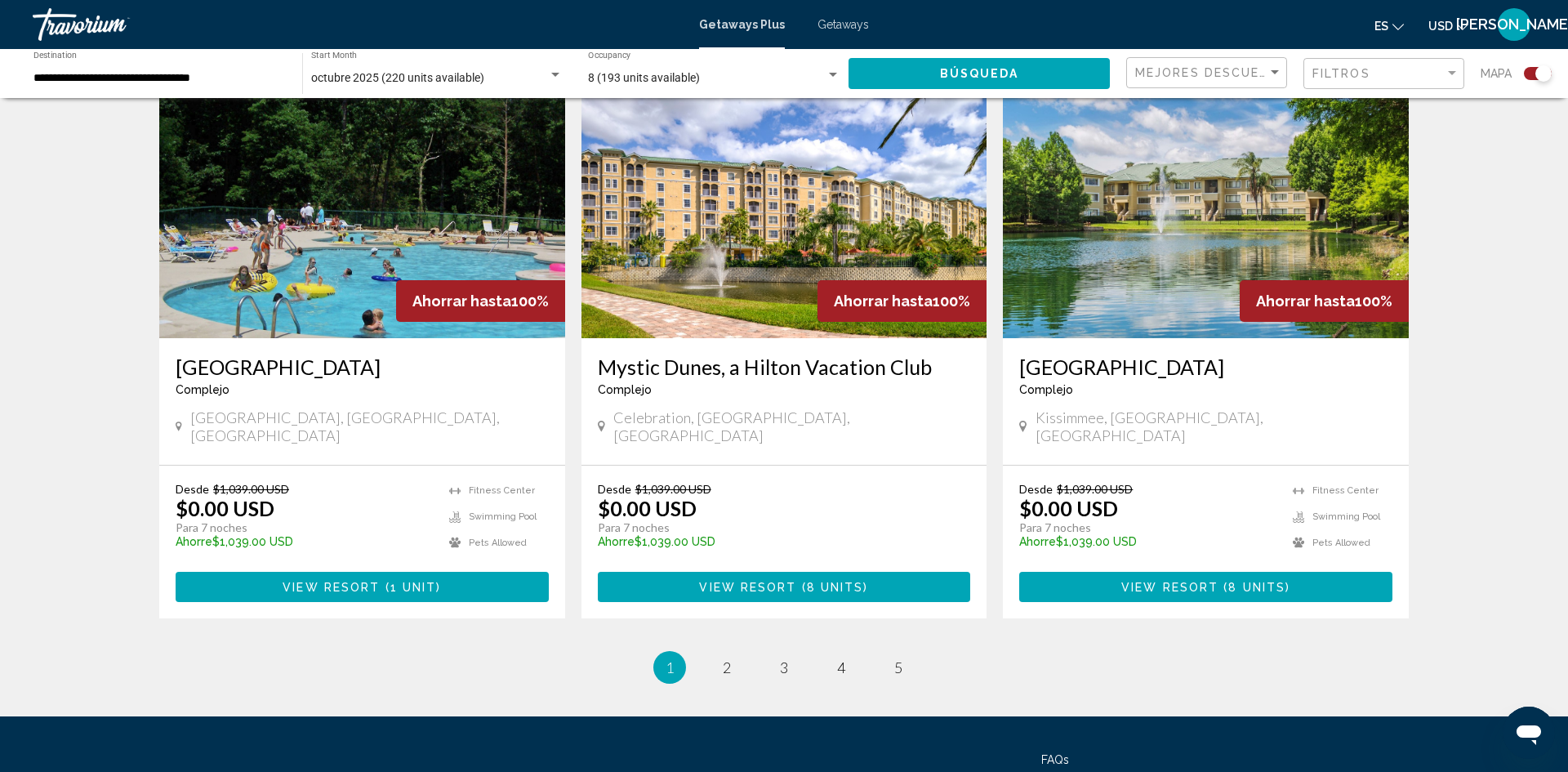
scroll to position [2381, 0]
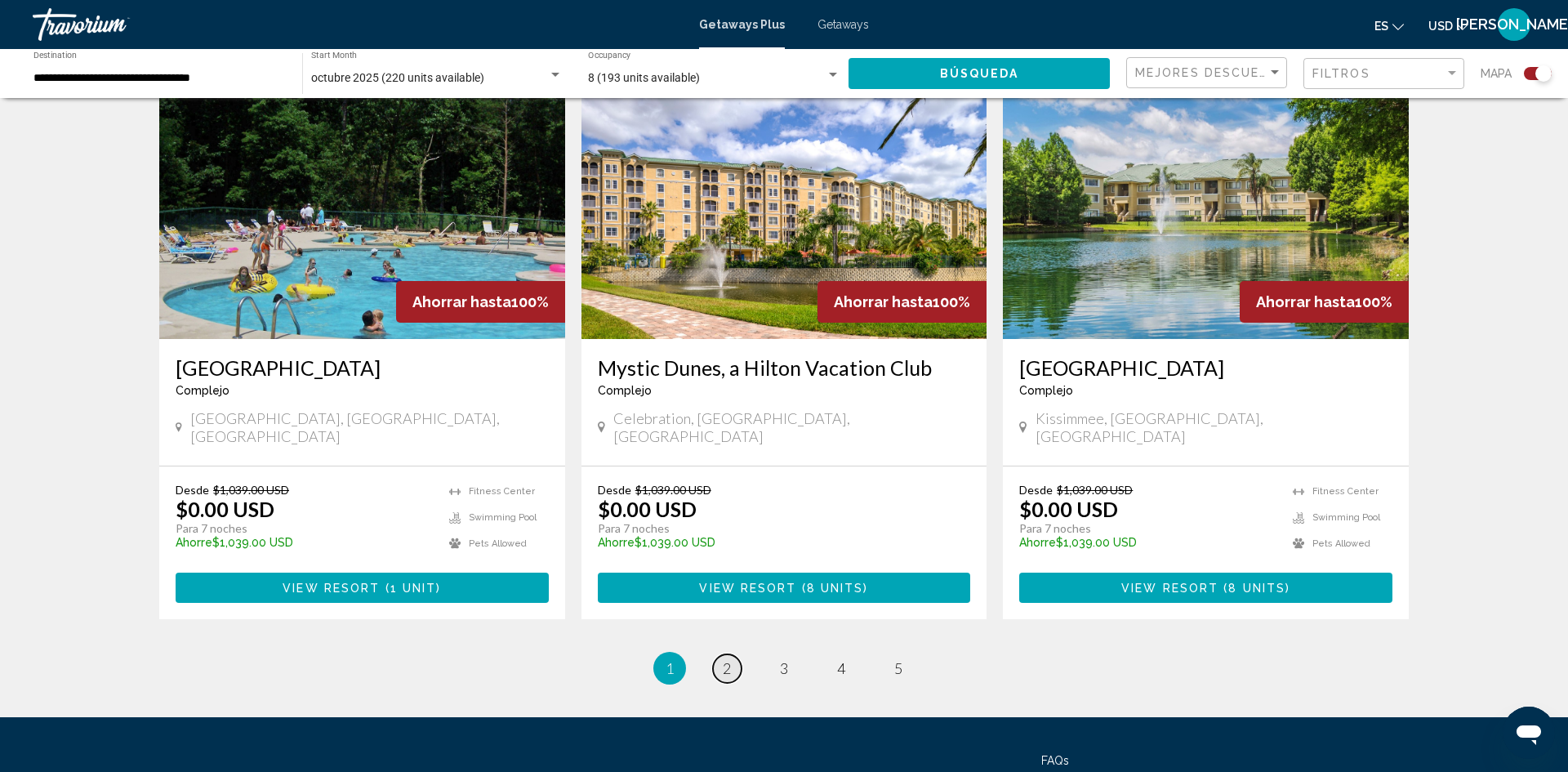
click at [727, 659] on span "2" at bounding box center [727, 668] width 8 height 18
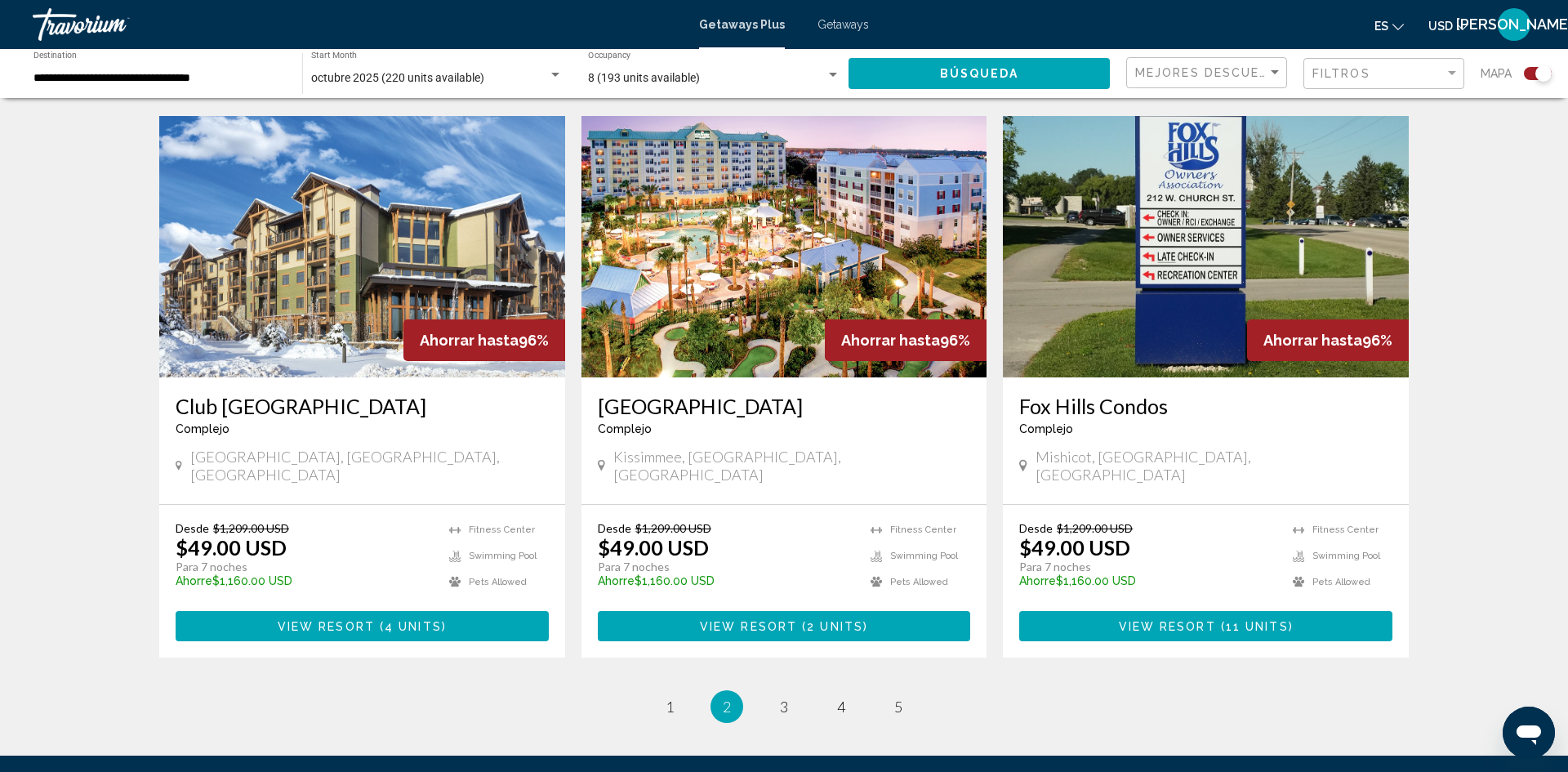
scroll to position [2334, 0]
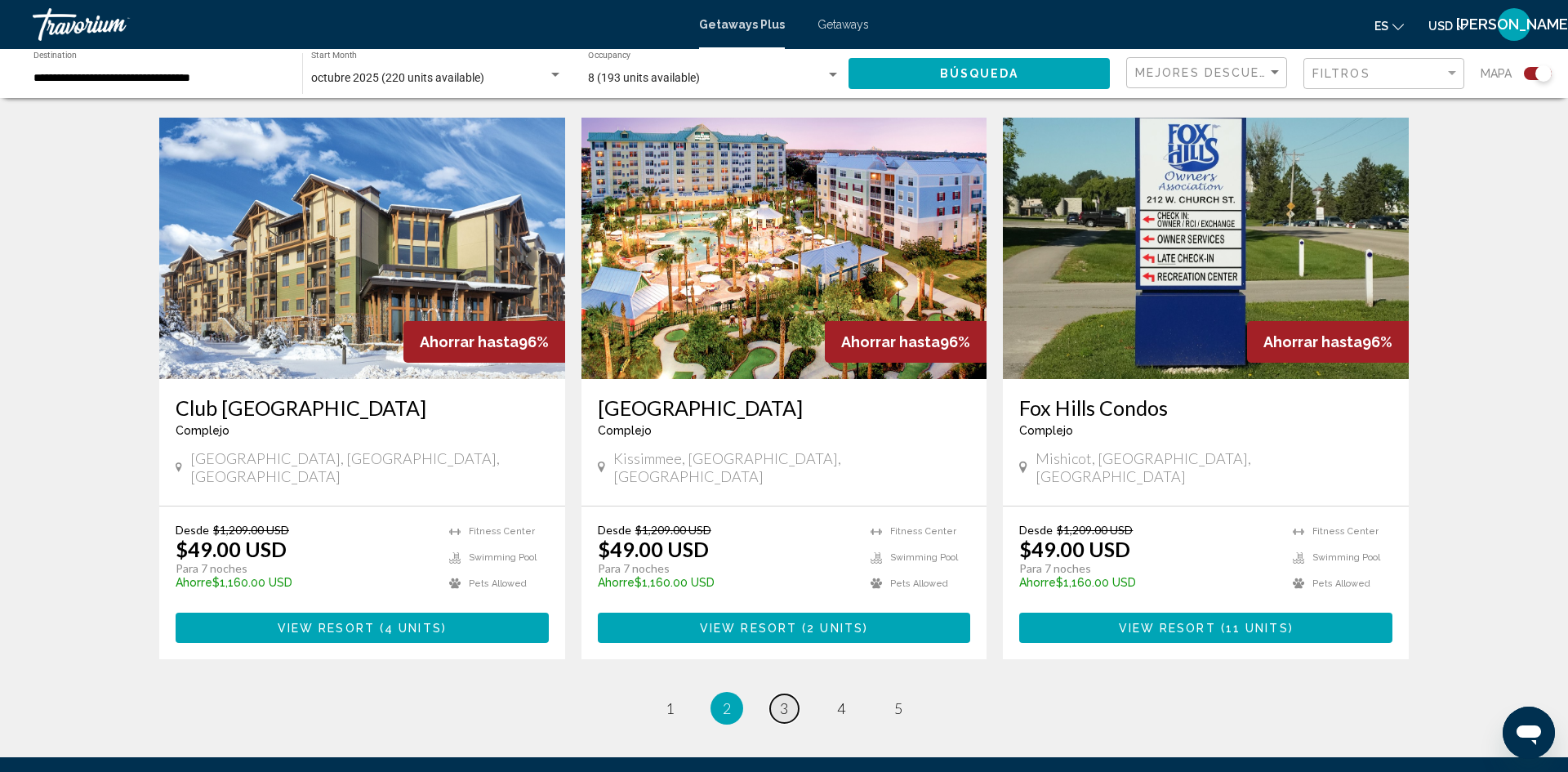
click at [785, 699] on span "3" at bounding box center [784, 708] width 8 height 18
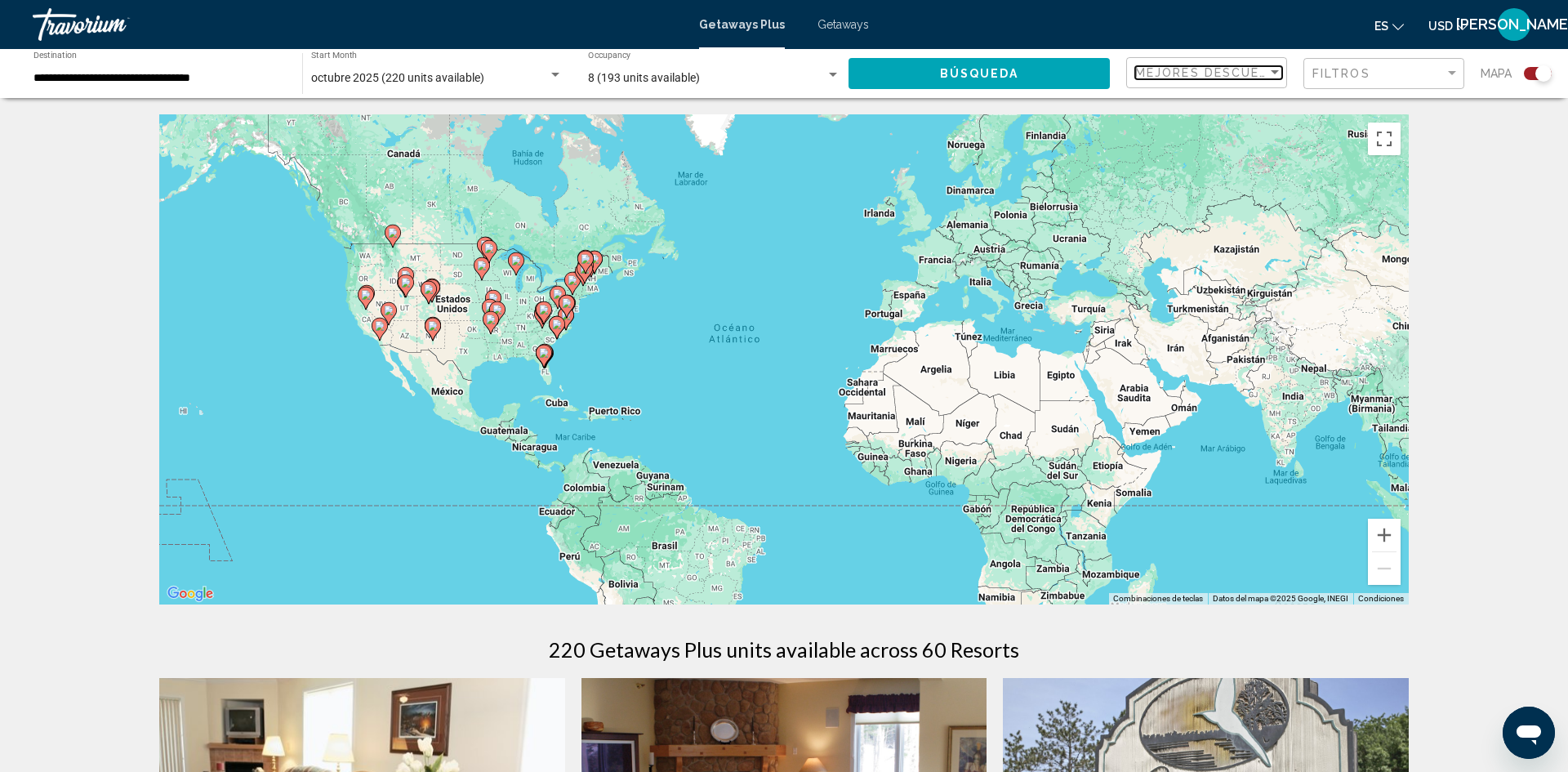
click at [1271, 75] on div "Sort by" at bounding box center [1274, 72] width 15 height 13
click at [1271, 75] on span "Mejores descuentos" at bounding box center [1209, 73] width 147 height 34
click at [1449, 73] on div "Filter" at bounding box center [1453, 73] width 8 height 4
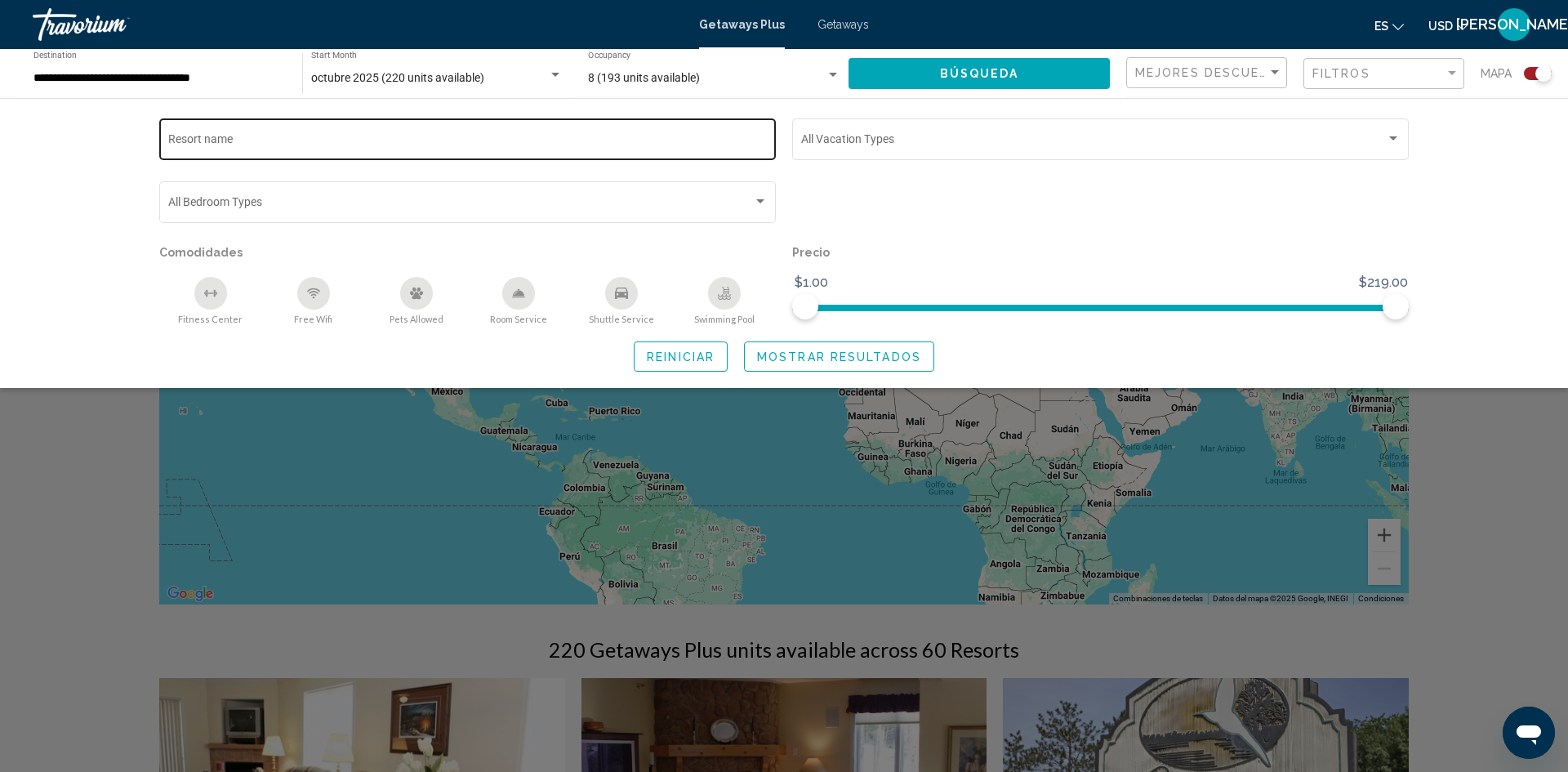
click at [220, 136] on input "Resort name" at bounding box center [468, 141] width 599 height 13
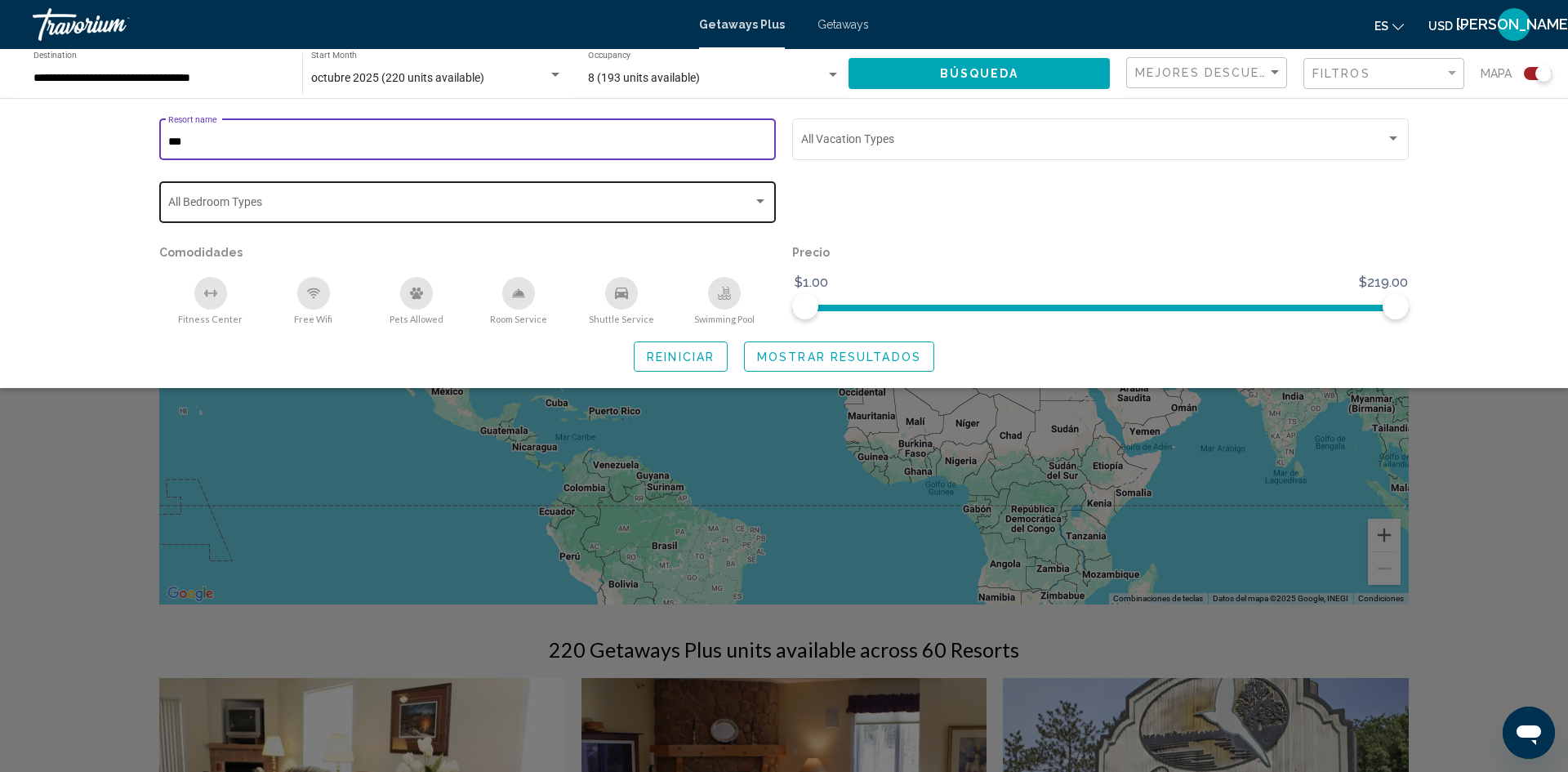
type input "***"
click at [227, 205] on span "Search widget" at bounding box center [460, 204] width 584 height 13
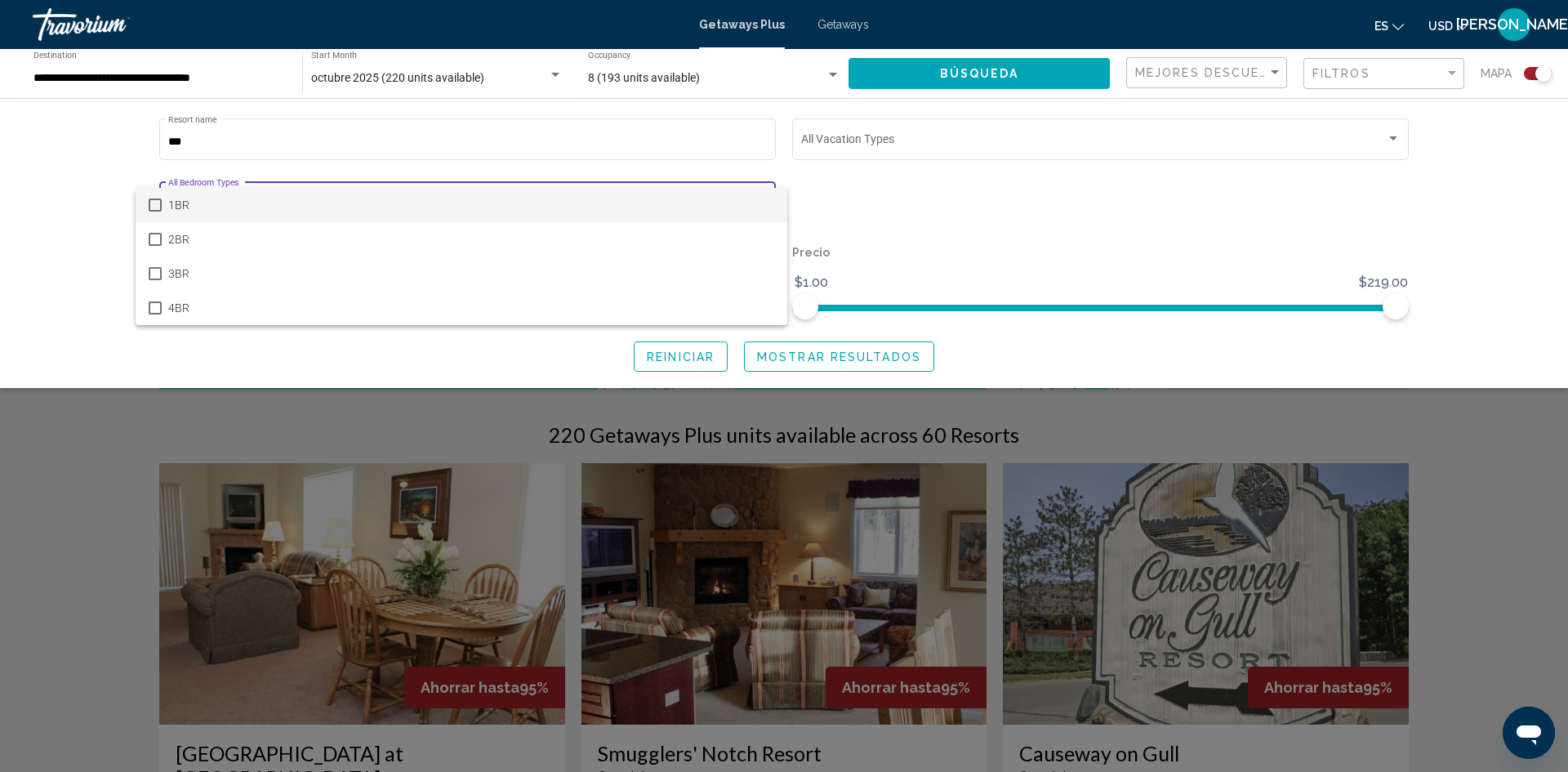
scroll to position [216, 0]
click at [161, 312] on mat-option "4BR" at bounding box center [461, 308] width 652 height 34
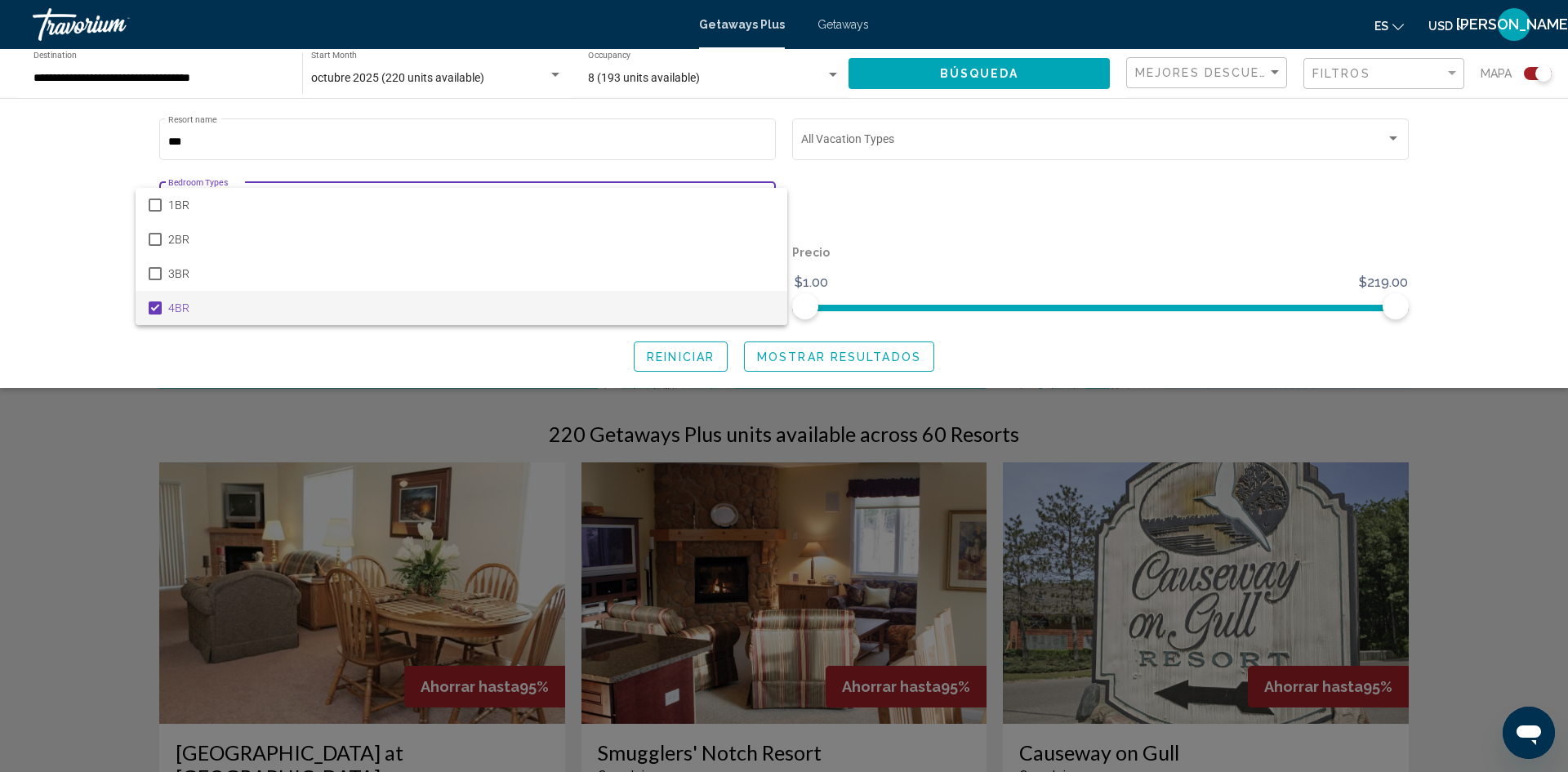
click at [923, 178] on div at bounding box center [784, 386] width 1568 height 772
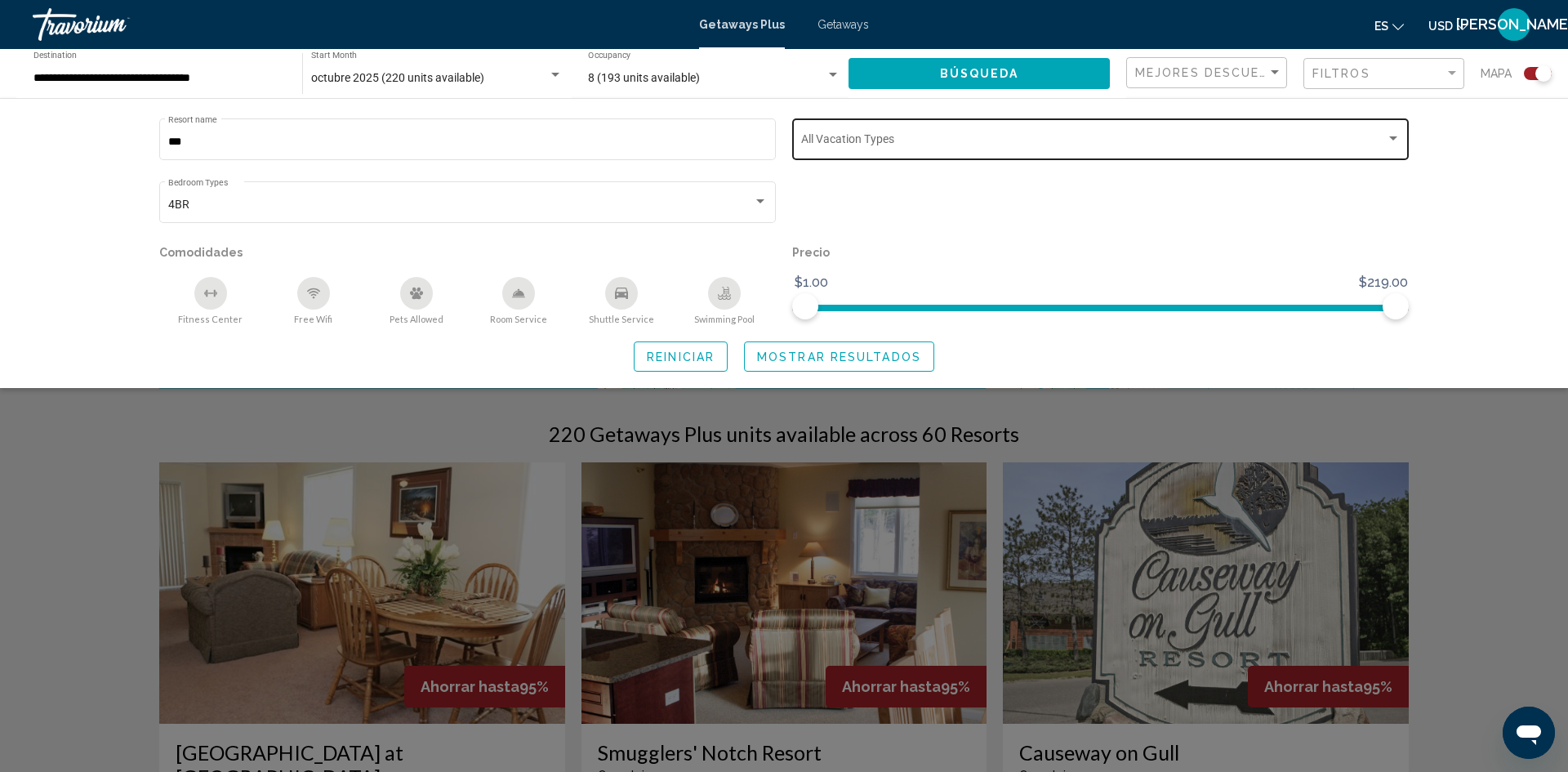
click at [1397, 138] on div "Search widget" at bounding box center [1394, 138] width 8 height 4
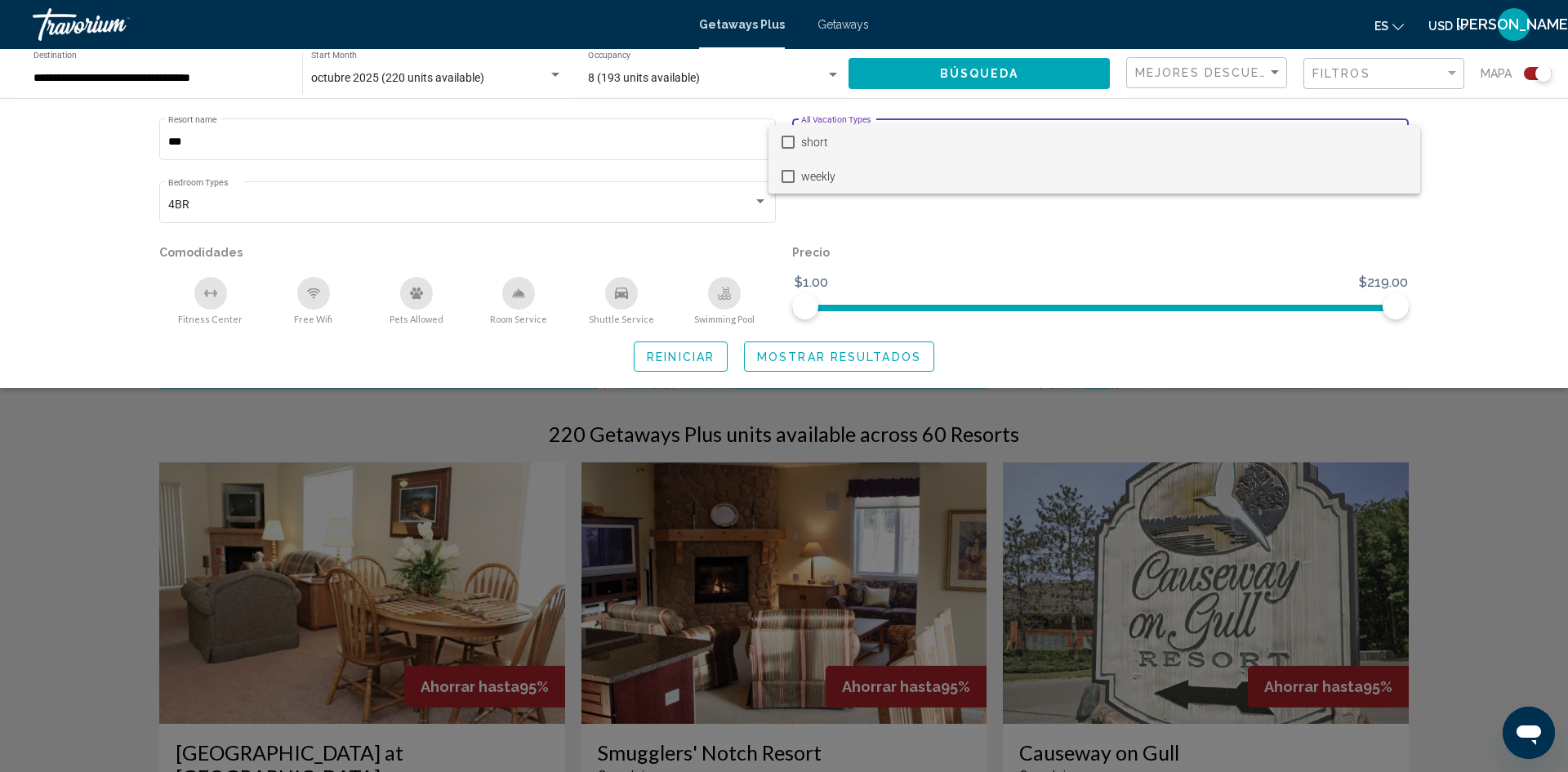
click at [1190, 184] on span "weekly" at bounding box center [1104, 176] width 606 height 34
click at [1202, 225] on div at bounding box center [784, 386] width 1568 height 772
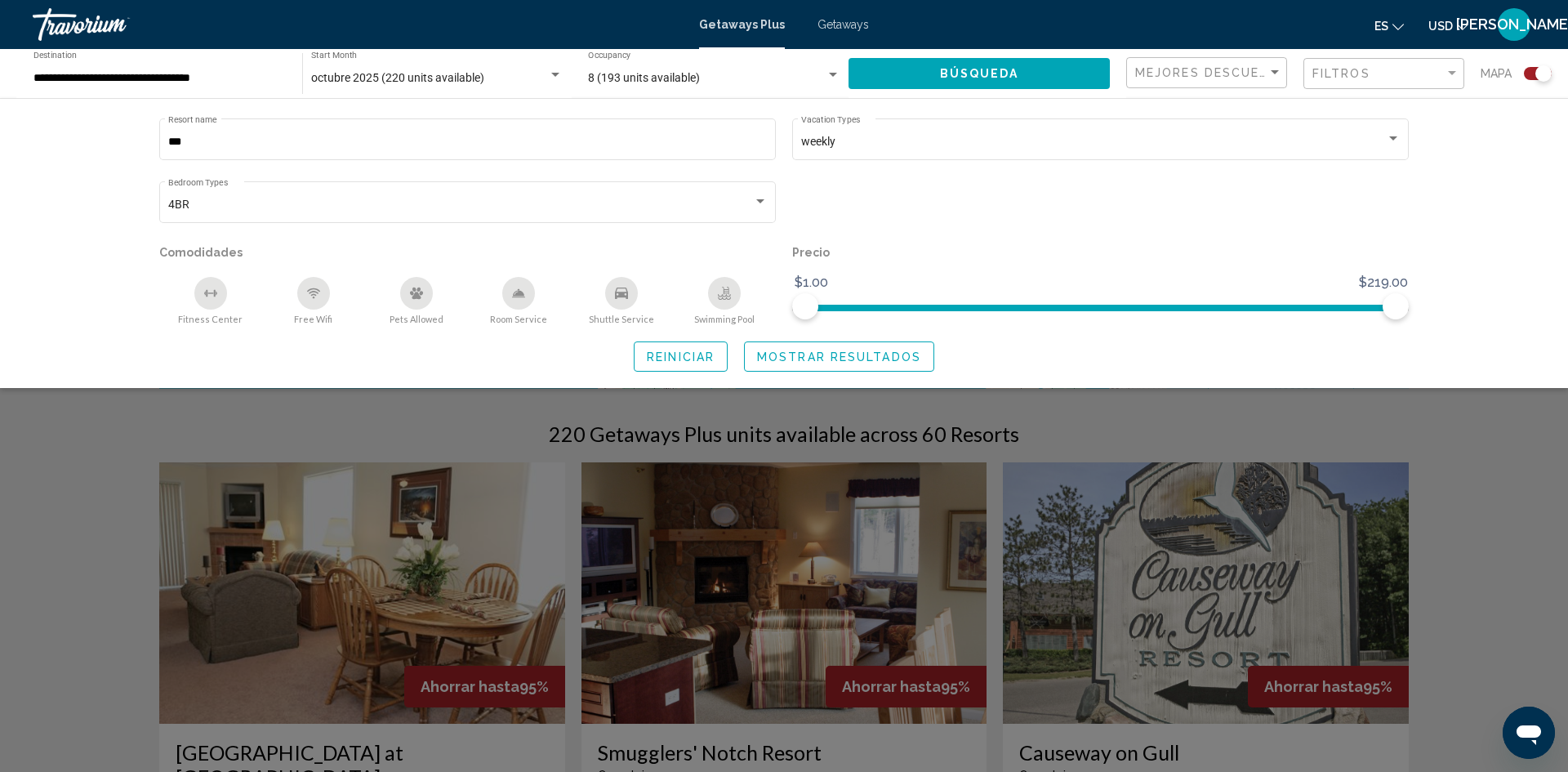
click at [1020, 75] on button "Búsqueda" at bounding box center [979, 73] width 262 height 30
